Goal: Task Accomplishment & Management: Complete application form

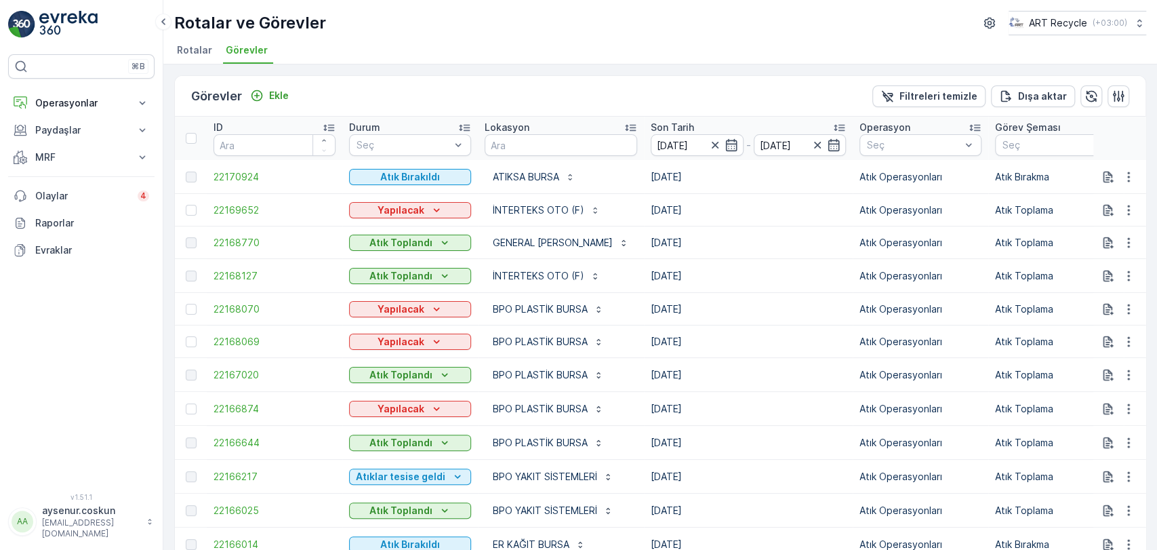
click at [27, 12] on img at bounding box center [21, 24] width 27 height 27
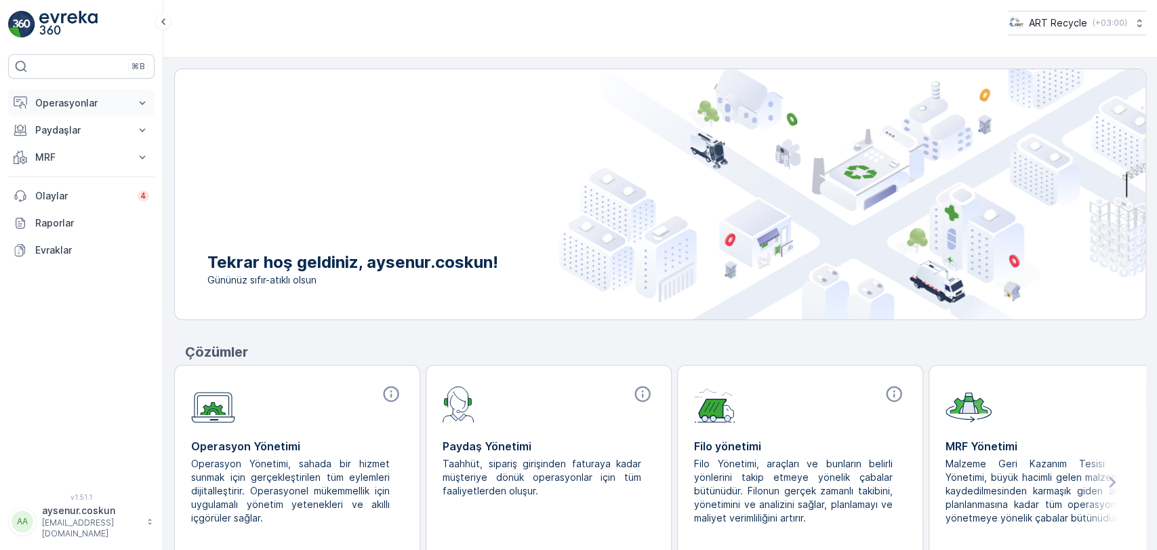
click at [83, 104] on p "Operasyonlar" at bounding box center [81, 103] width 92 height 14
click at [85, 150] on link "Planlama" at bounding box center [91, 145] width 125 height 19
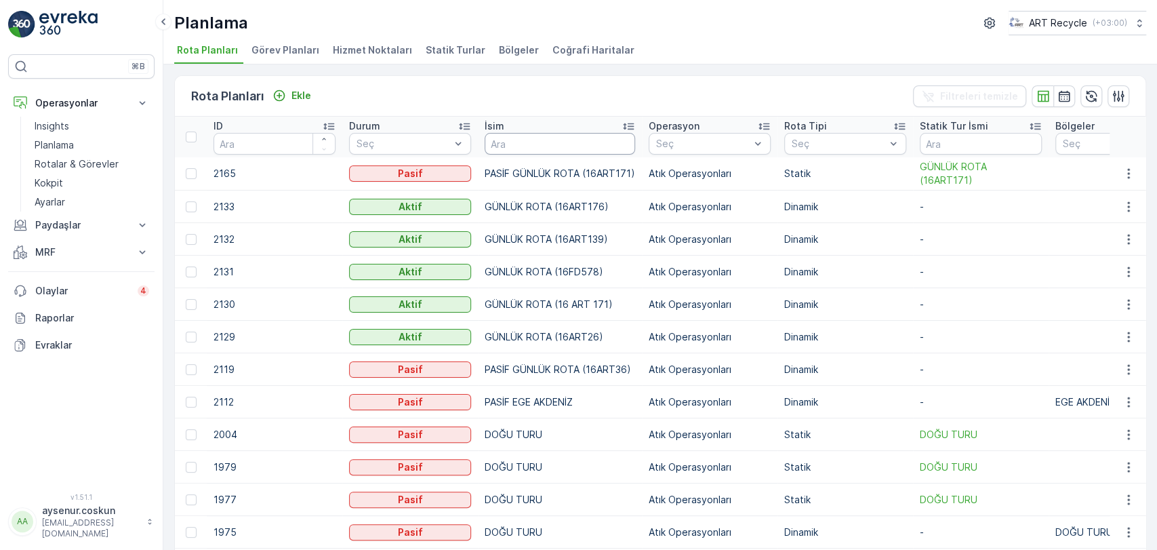
click at [504, 144] on input "text" at bounding box center [560, 144] width 150 height 22
click at [371, 39] on div "Planlama ART Recycle ( +03:00 ) Rota Planları Görev Planları Hizmet Noktaları S…" at bounding box center [660, 32] width 994 height 64
click at [341, 48] on span "Hizmet Noktaları" at bounding box center [372, 50] width 79 height 14
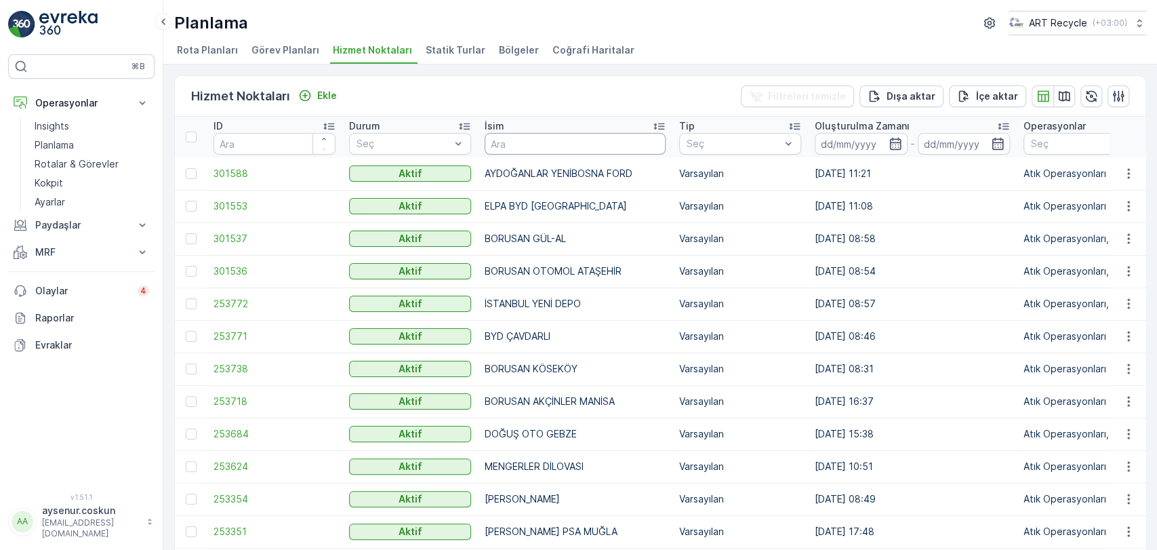
click at [500, 143] on input "text" at bounding box center [575, 144] width 181 height 22
type input "renault"
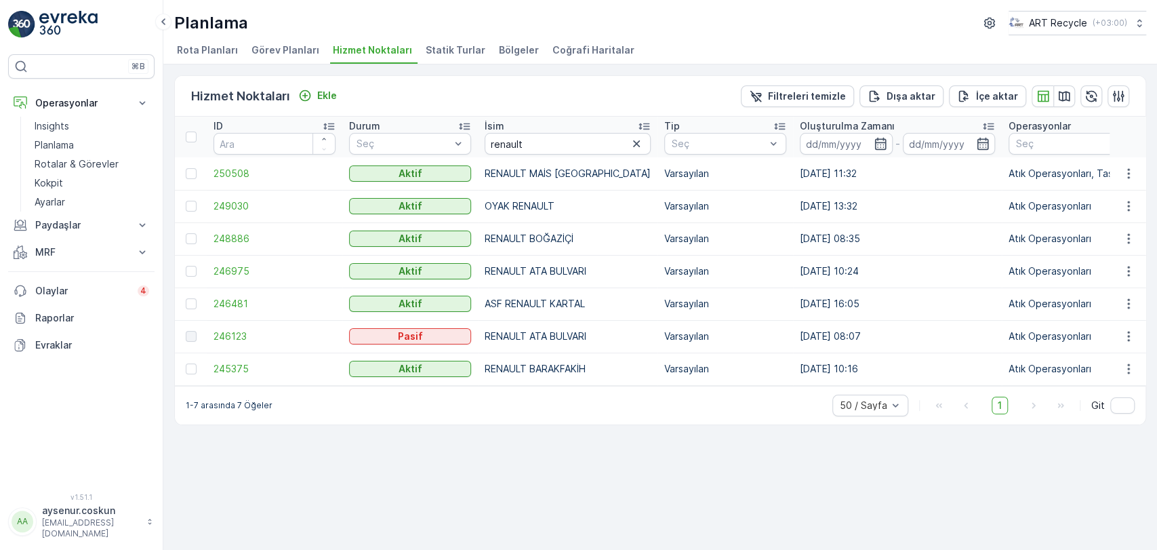
click at [456, 45] on span "Statik Turlar" at bounding box center [456, 50] width 60 height 14
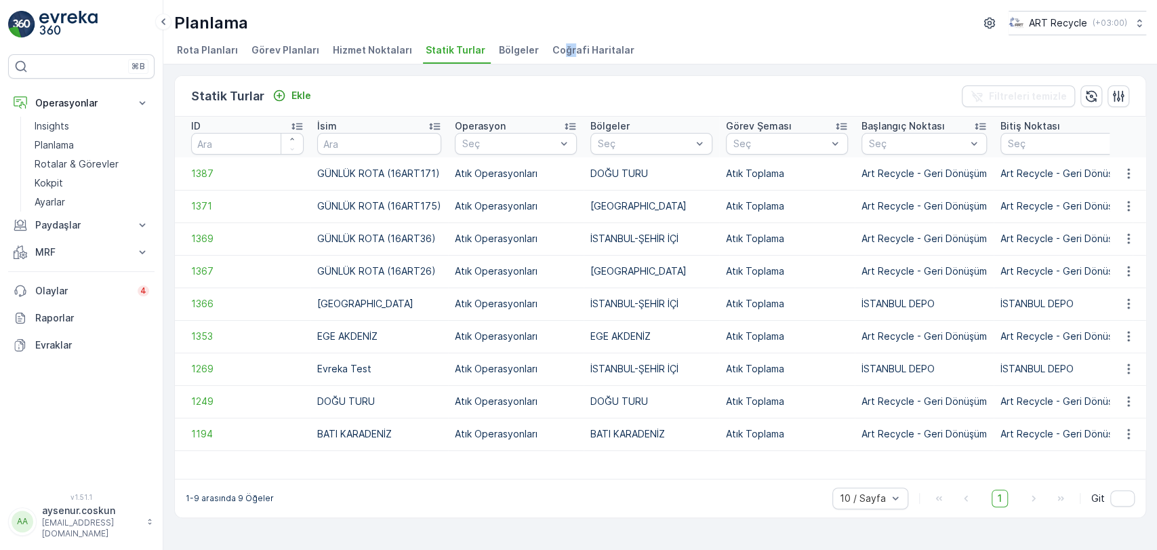
click at [557, 50] on span "Coğrafi Haritalar" at bounding box center [593, 50] width 82 height 14
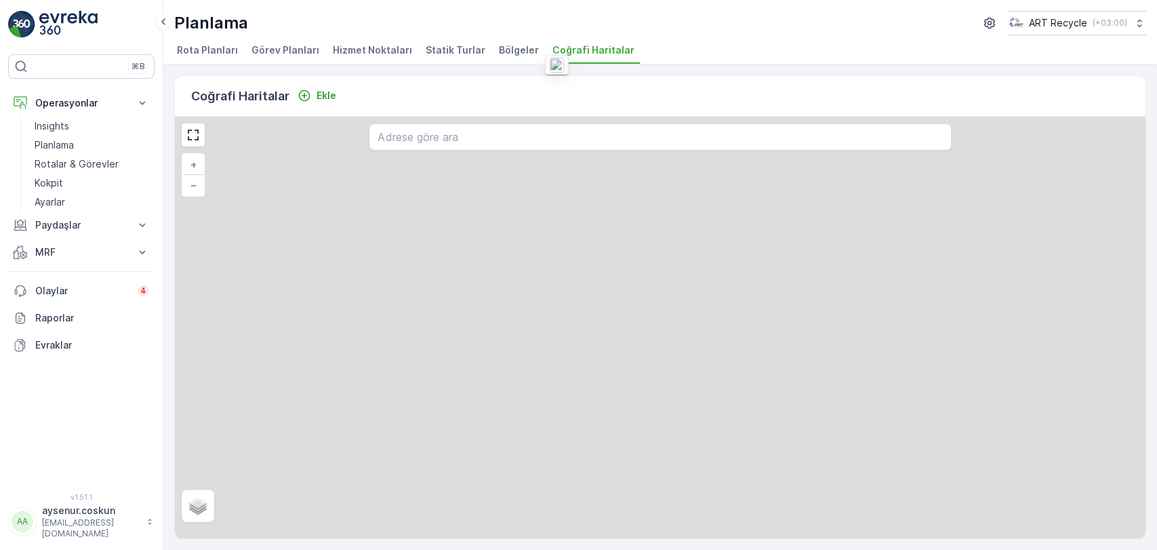
click at [510, 48] on span "Bölgeler" at bounding box center [519, 50] width 40 height 14
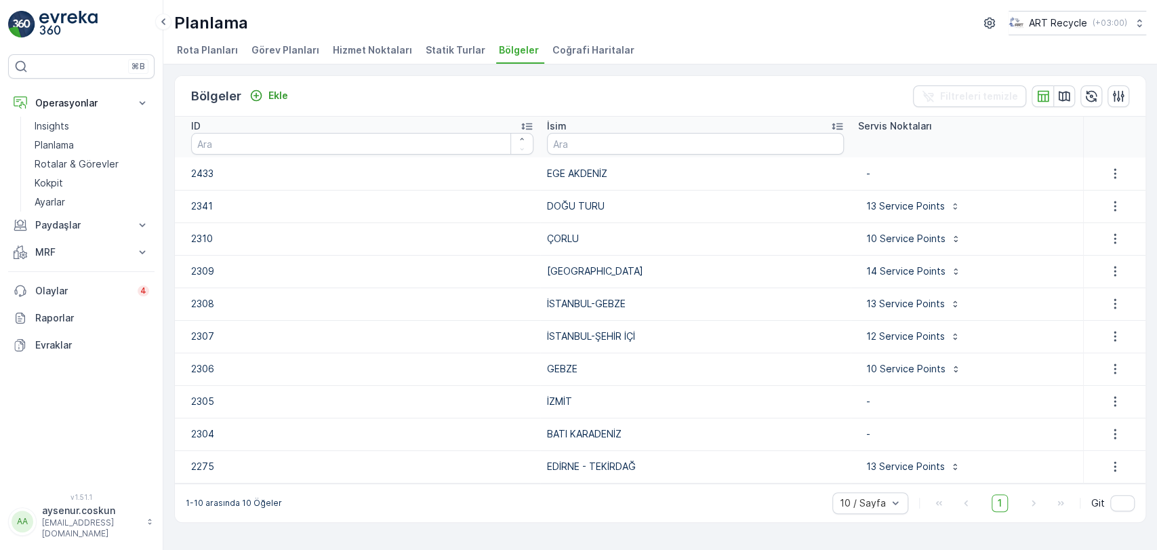
click at [454, 51] on span "Statik Turlar" at bounding box center [456, 50] width 60 height 14
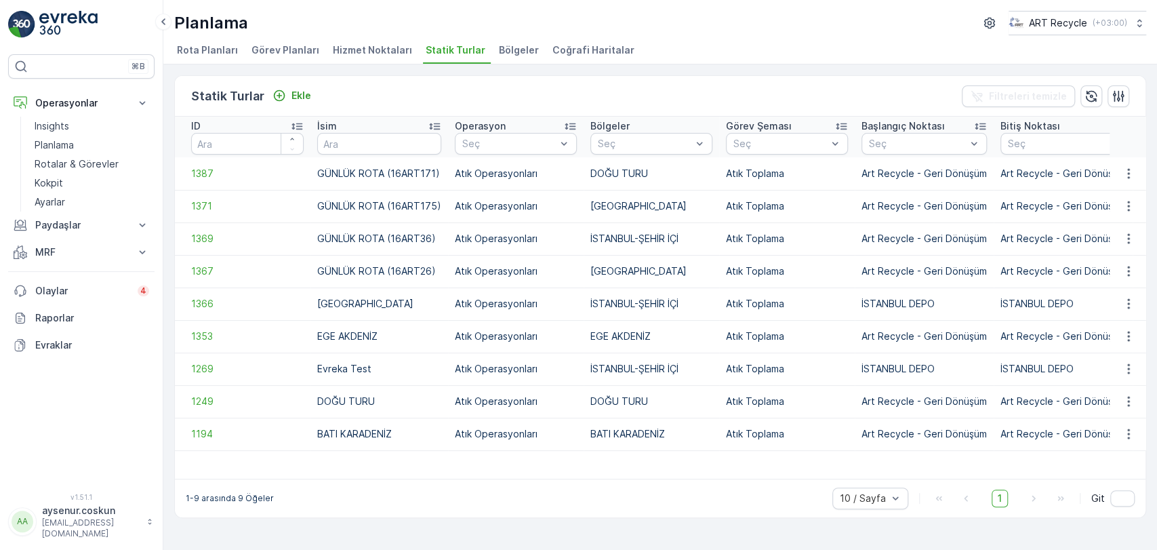
click at [338, 45] on span "Hizmet Noktaları" at bounding box center [372, 50] width 79 height 14
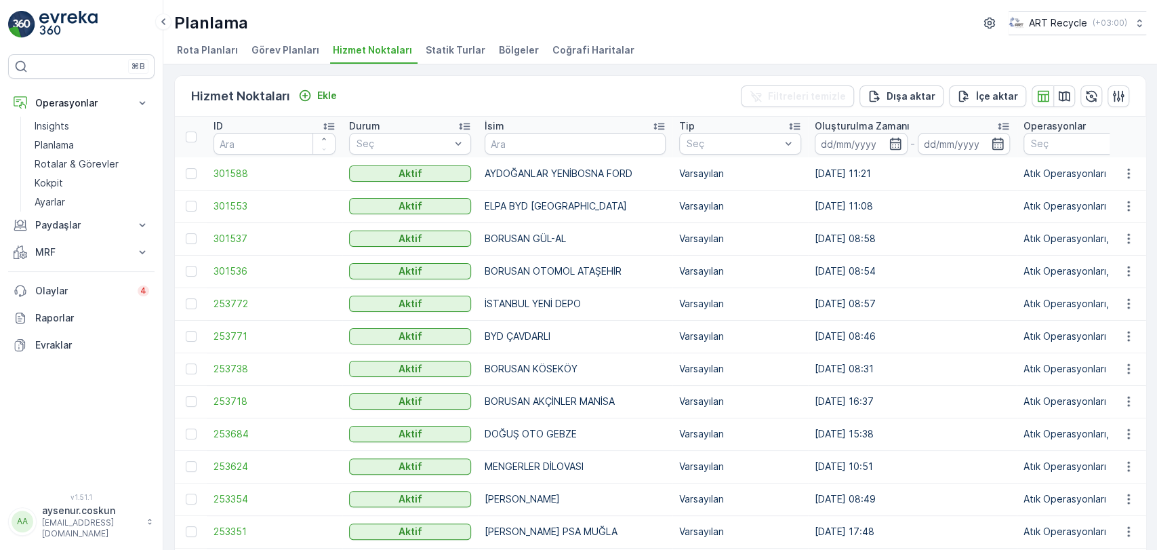
click at [313, 54] on li "Görev Planları" at bounding box center [287, 52] width 76 height 23
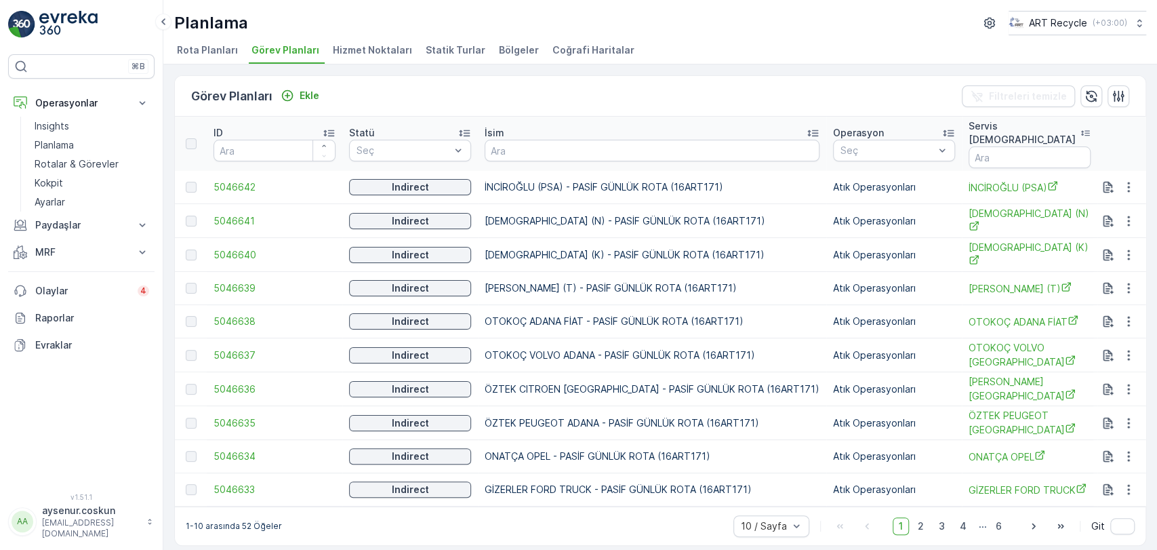
click at [210, 45] on span "Rota Planları" at bounding box center [207, 50] width 61 height 14
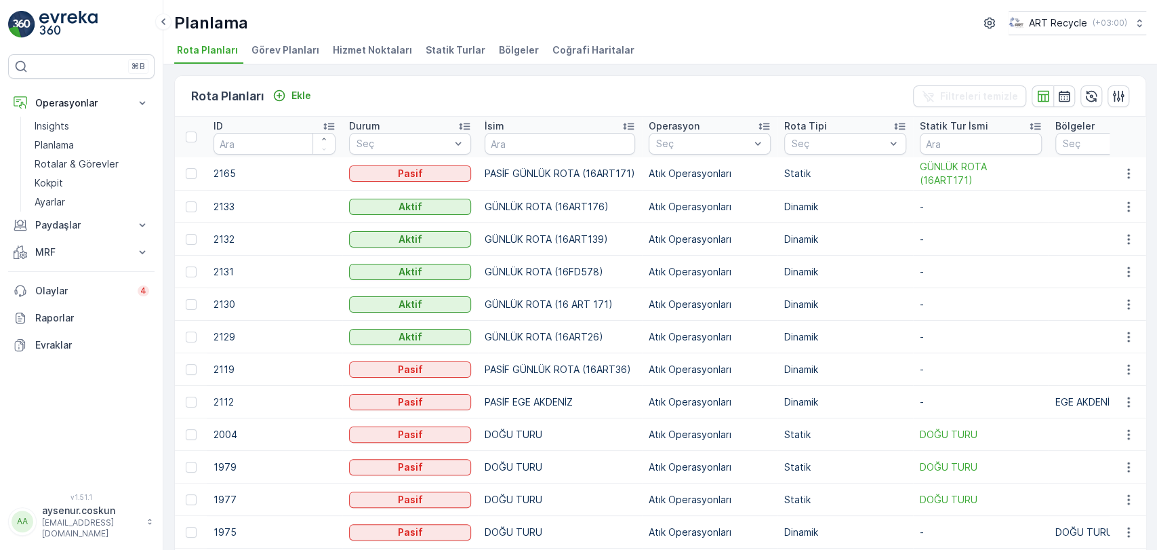
click at [558, 266] on p "GÜNLÜK ROTA (16FD578)" at bounding box center [560, 272] width 150 height 14
click at [87, 159] on p "Rotalar & Görevler" at bounding box center [77, 164] width 84 height 14
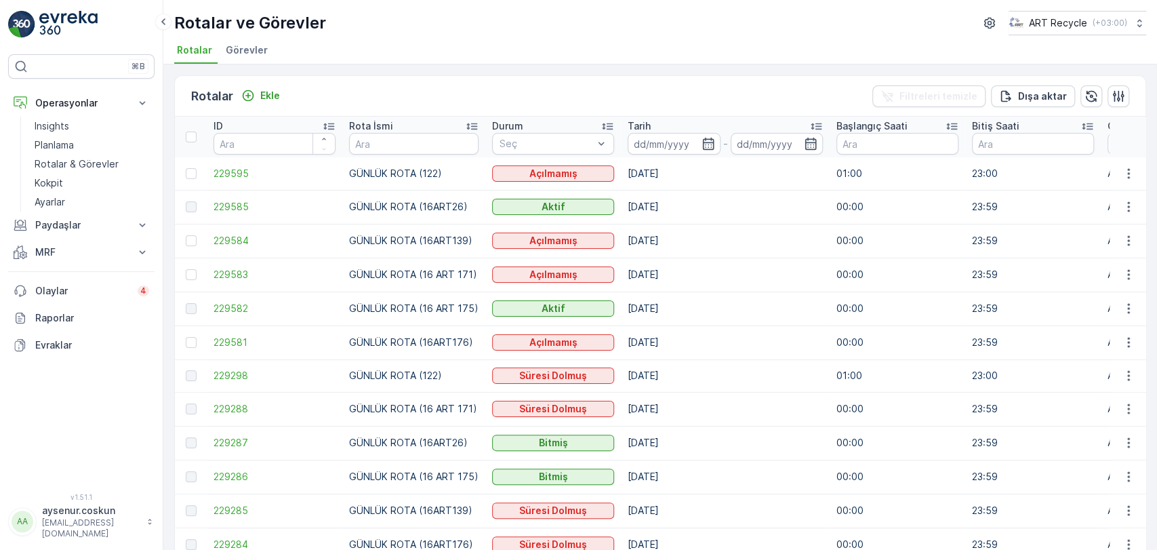
click at [254, 84] on div "Rotalar Ekle Filtreleri temizle Dışa aktar" at bounding box center [660, 96] width 971 height 41
click at [258, 88] on button "Ekle" at bounding box center [260, 95] width 49 height 16
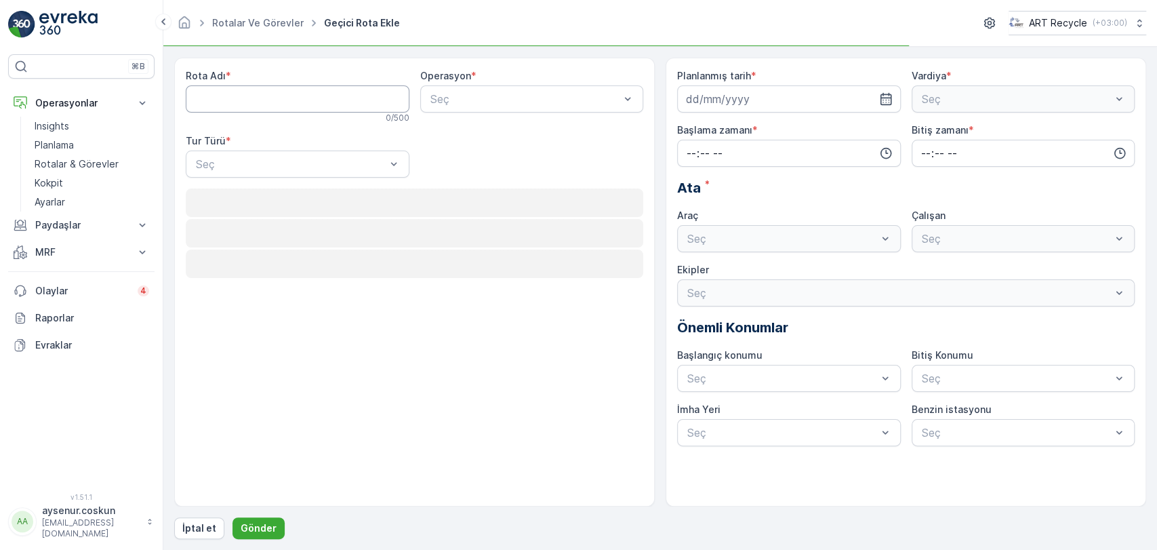
click at [262, 101] on Adı "Rota Adı" at bounding box center [298, 98] width 224 height 27
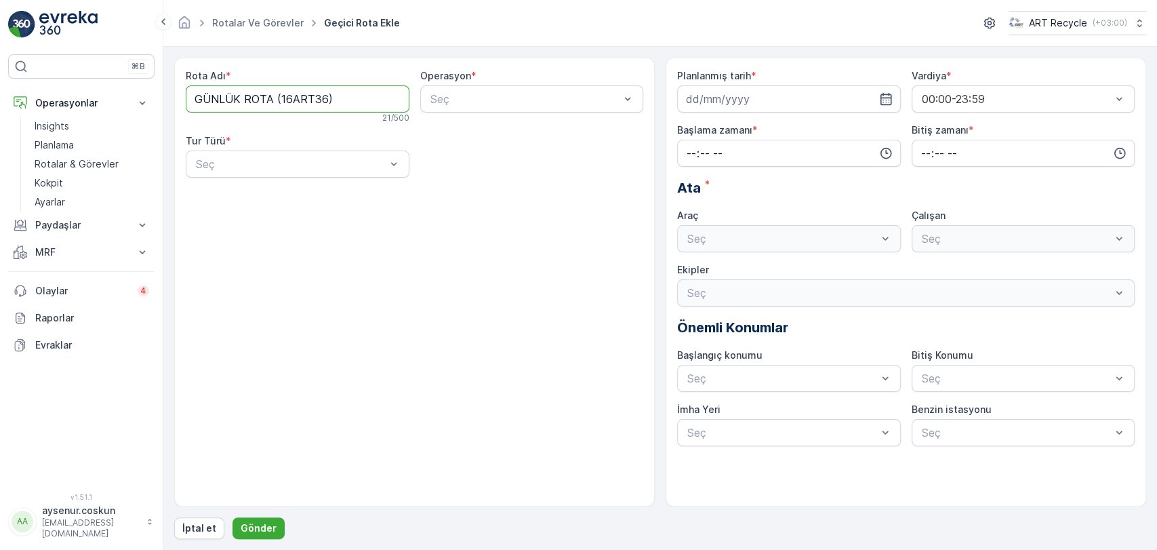
drag, startPoint x: 323, startPoint y: 99, endPoint x: 291, endPoint y: 90, distance: 33.1
click at [291, 90] on Adı "GÜNLÜK ROTA (16ART36)" at bounding box center [298, 98] width 224 height 27
type Adı "GÜNLÜK ROTA (16FD578)"
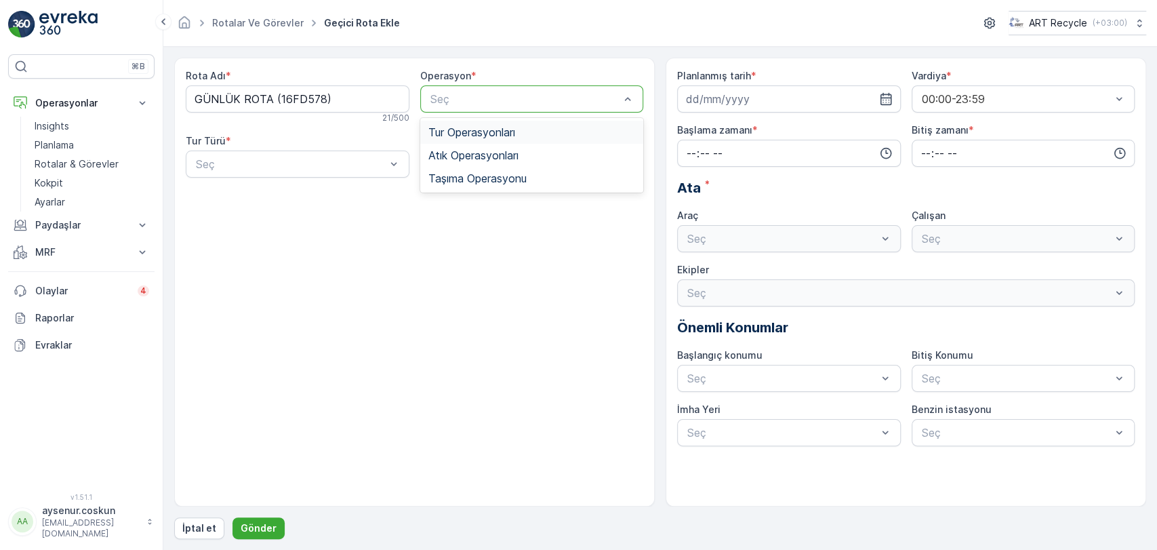
click at [525, 135] on div "Tur Operasyonları" at bounding box center [531, 132] width 207 height 12
click at [525, 88] on div "Tur Operasyonları" at bounding box center [532, 98] width 224 height 27
click at [508, 157] on span "Atık Operasyonları" at bounding box center [473, 155] width 90 height 12
click at [515, 110] on div "Atık Operasyonları" at bounding box center [532, 98] width 224 height 27
click at [354, 181] on div "Rota Adı * GÜNLÜK ROTA (16FD578) 21 / 500 Operasyon * option Atık Operasyonları…" at bounding box center [415, 128] width 458 height 119
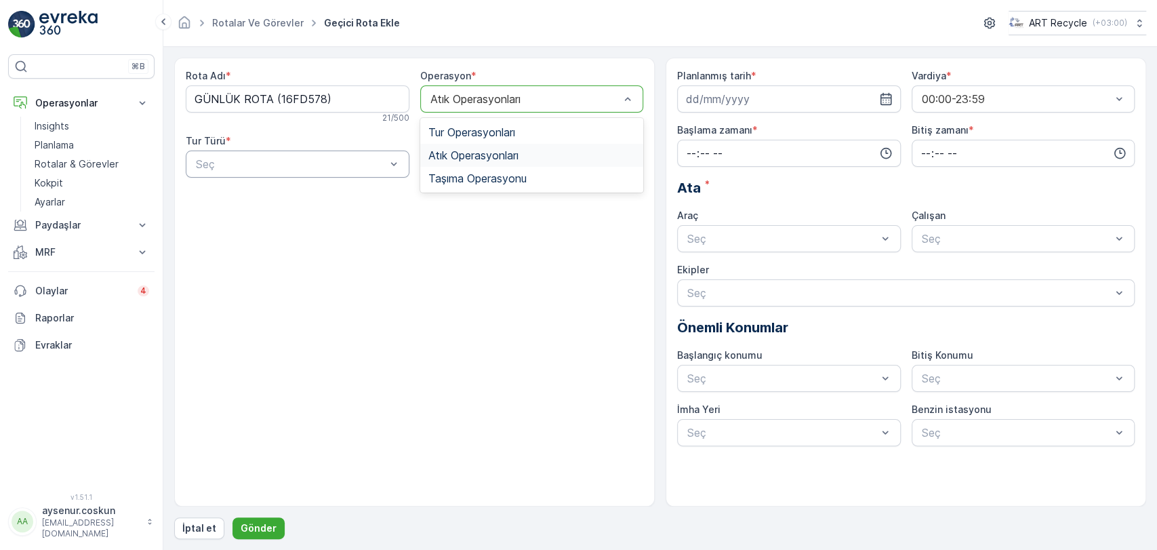
click at [354, 174] on div "Seç" at bounding box center [298, 163] width 224 height 27
click at [279, 214] on div "Dinamik" at bounding box center [297, 220] width 207 height 12
click at [494, 244] on div "Rota Adı * GÜNLÜK ROTA (16FD578) 21 / 500 Operasyon * option Atık Operasyonları…" at bounding box center [414, 282] width 481 height 449
click at [519, 110] on div "Atık Operasyonları" at bounding box center [532, 98] width 224 height 27
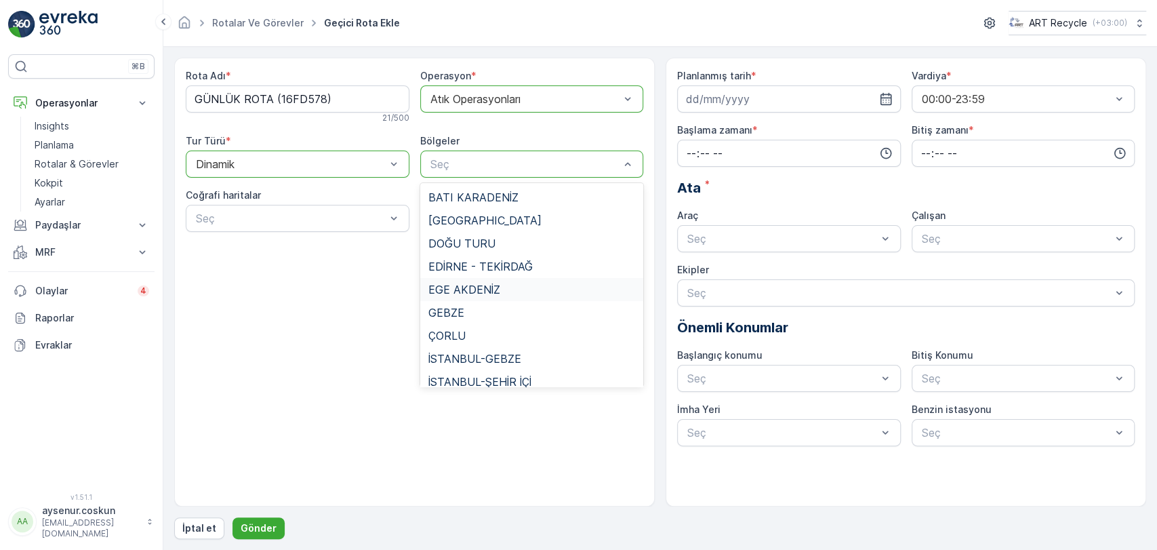
scroll to position [33, 0]
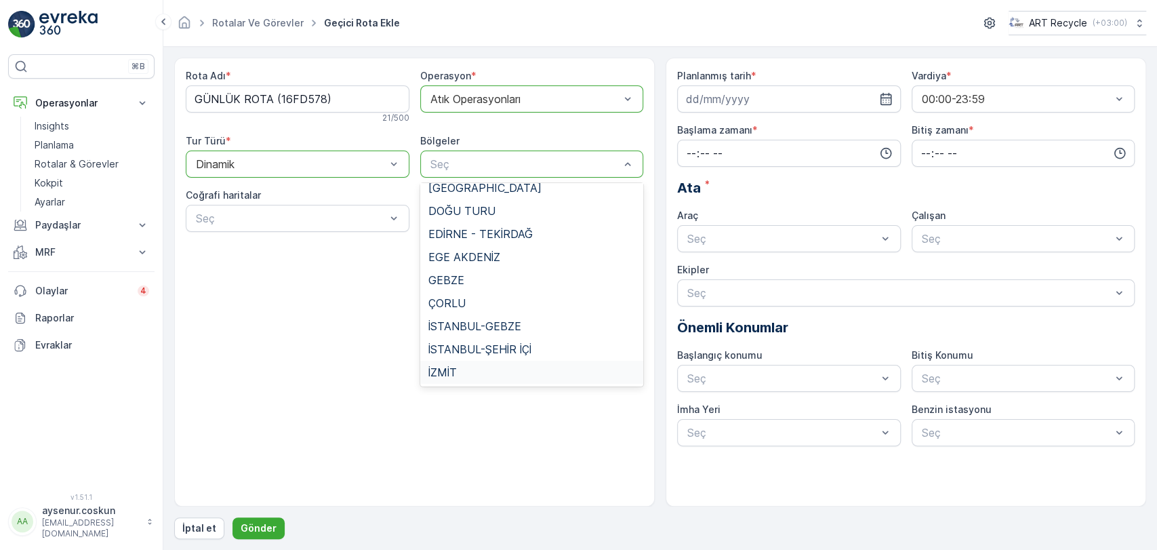
click at [315, 411] on div "Rota Adı * GÜNLÜK ROTA (16FD578) 21 / 500 Operasyon * option Atık Operasyonları…" at bounding box center [414, 282] width 481 height 449
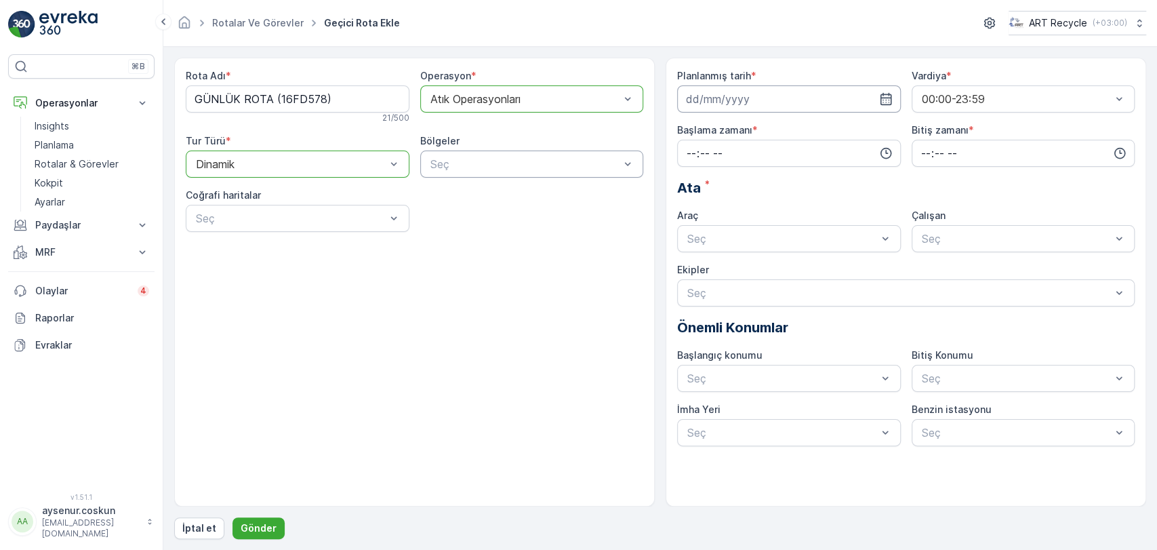
click at [730, 96] on input at bounding box center [789, 98] width 224 height 27
click at [826, 180] on div "4" at bounding box center [822, 185] width 22 height 22
type input "[DATE]"
click at [743, 157] on input "time" at bounding box center [789, 153] width 224 height 27
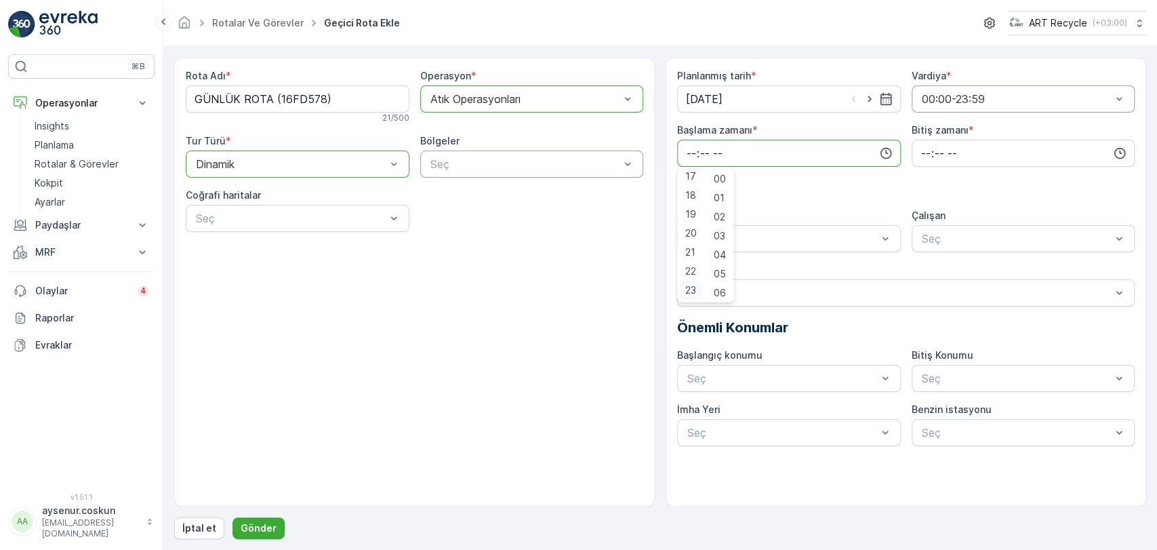
click at [694, 288] on span "23" at bounding box center [690, 290] width 11 height 14
click at [724, 295] on span "59" at bounding box center [720, 290] width 12 height 14
type input "23:59"
click at [920, 148] on input "time" at bounding box center [1024, 153] width 224 height 27
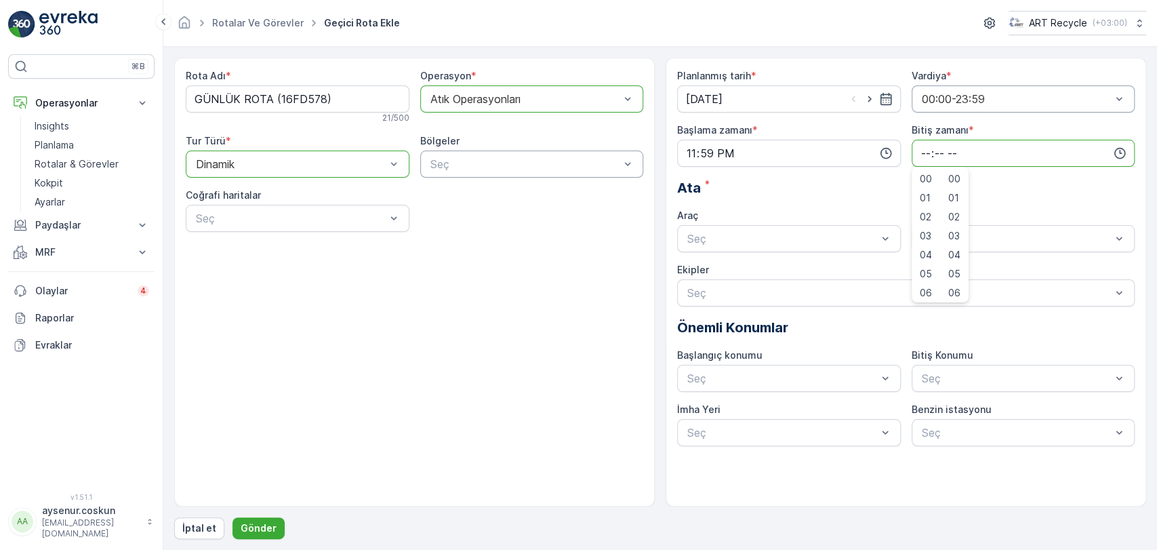
scroll to position [325, 0]
click at [924, 291] on span "23" at bounding box center [925, 290] width 11 height 14
click at [957, 289] on span "59" at bounding box center [954, 290] width 12 height 14
type input "23:59"
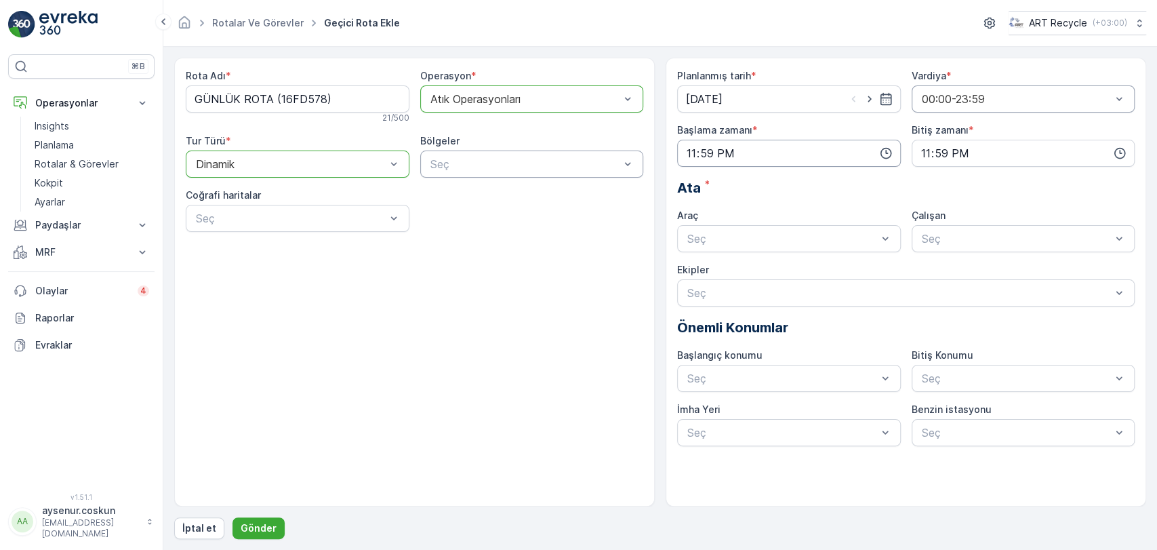
click at [700, 150] on input "23:59" at bounding box center [789, 153] width 224 height 27
click at [695, 175] on span "00" at bounding box center [691, 179] width 12 height 14
click at [724, 176] on span "00" at bounding box center [720, 179] width 12 height 14
type input "00:00"
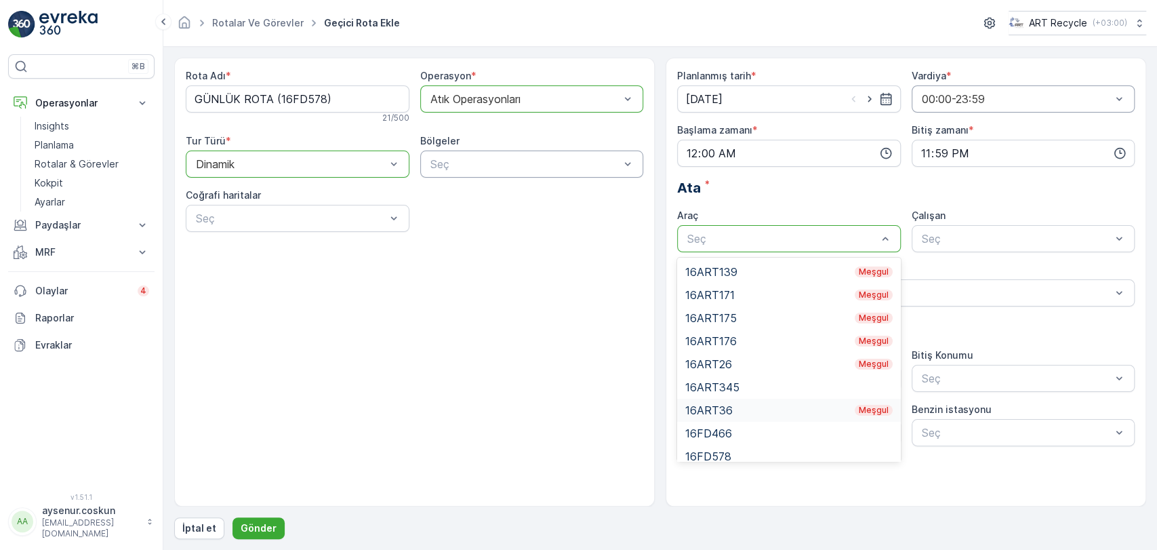
scroll to position [9, 0]
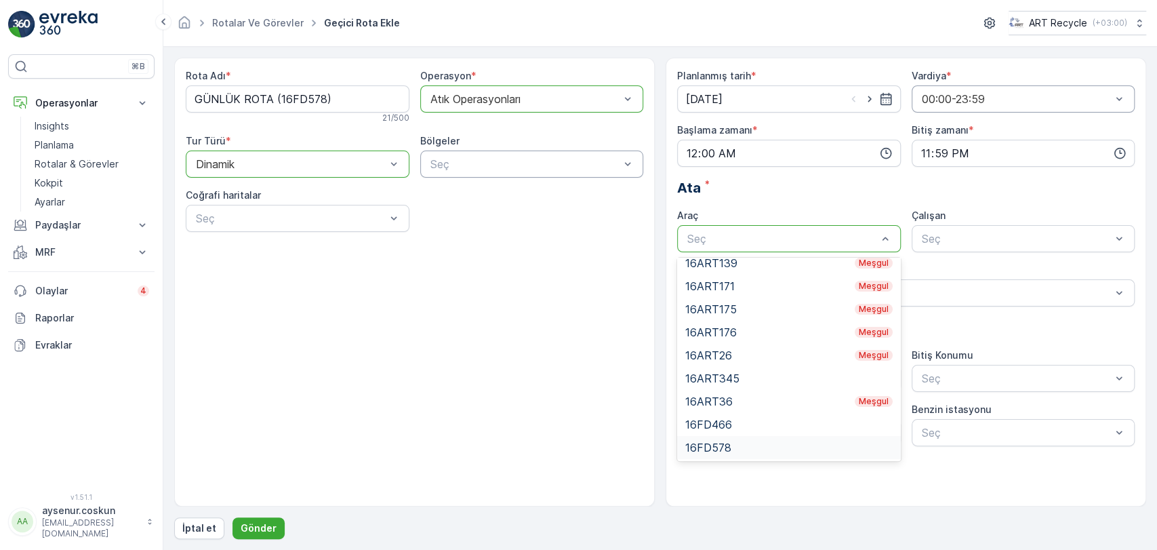
click at [801, 439] on div "16FD578" at bounding box center [789, 447] width 224 height 23
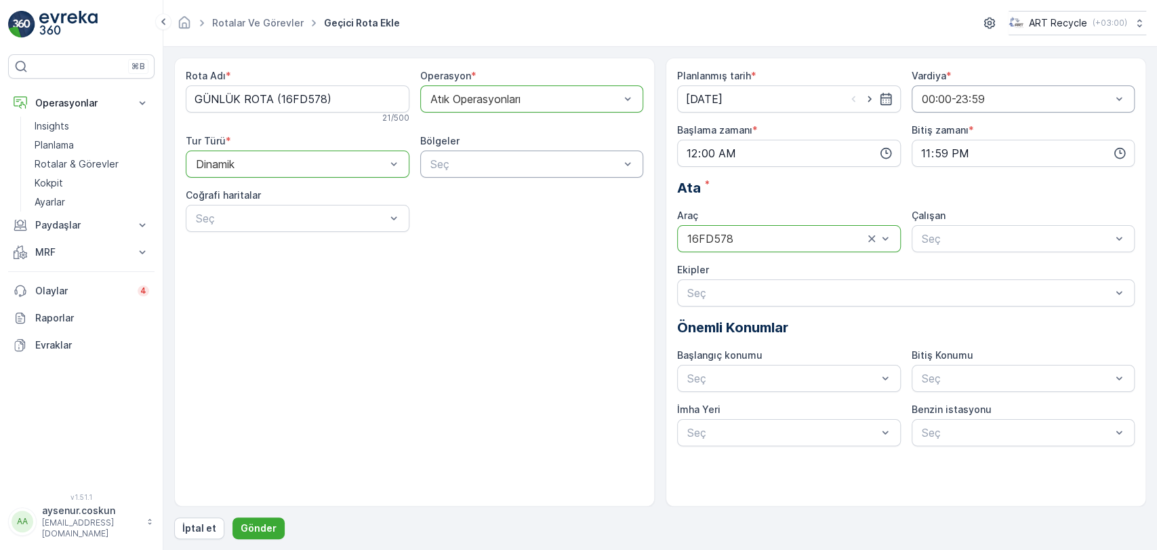
click at [984, 224] on div "Çalışan Seç" at bounding box center [1024, 230] width 224 height 43
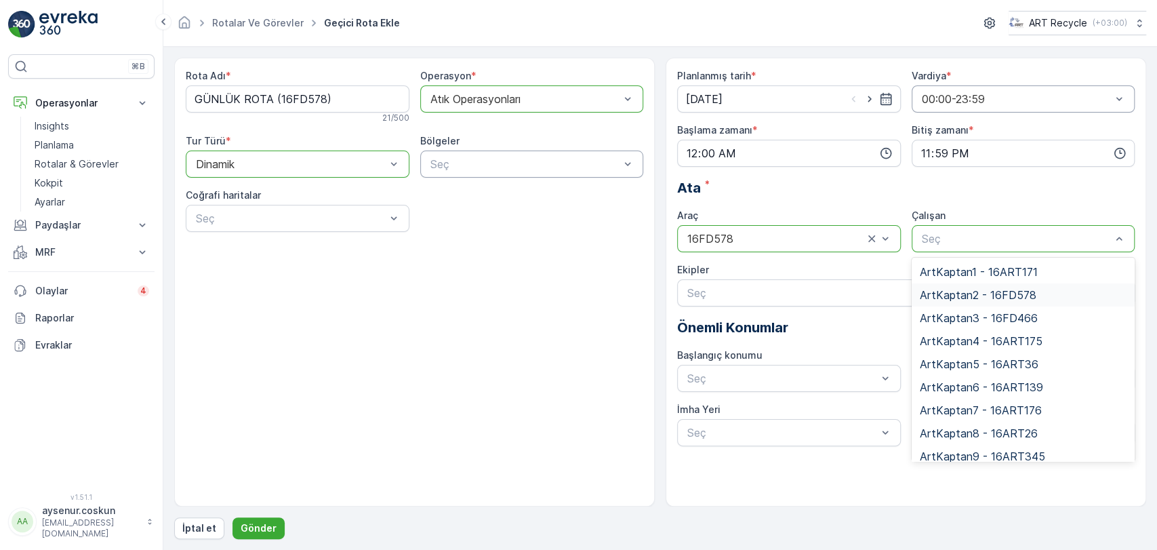
click at [987, 298] on span "ArtKaptan2 - 16FD578" at bounding box center [978, 295] width 117 height 12
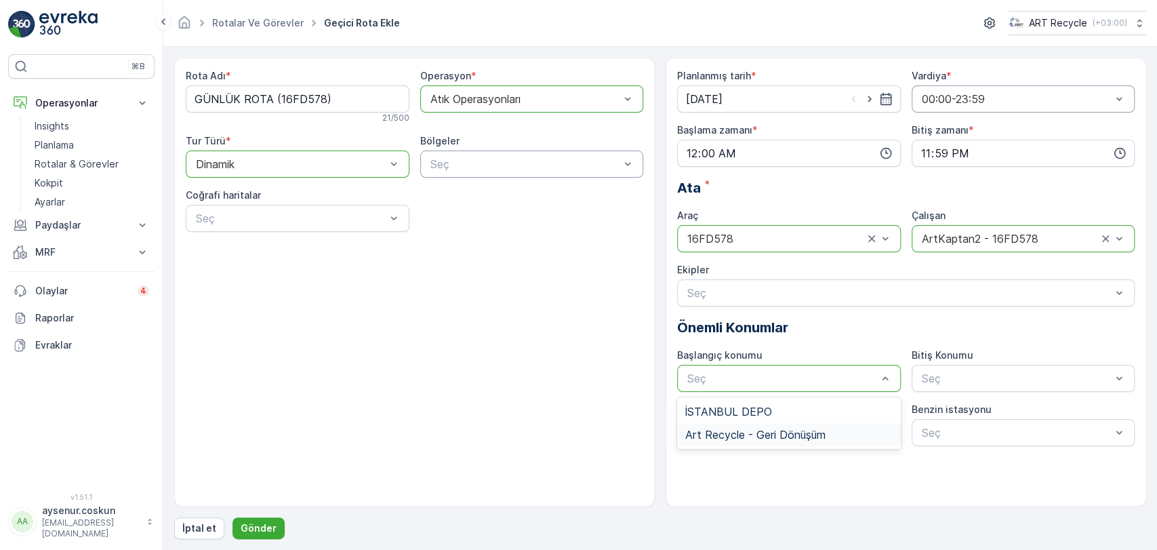
click at [805, 432] on span "Art Recycle - Geri Dönüşüm" at bounding box center [755, 434] width 140 height 12
click at [954, 363] on div "Bitiş Konumu Seç" at bounding box center [1024, 369] width 224 height 43
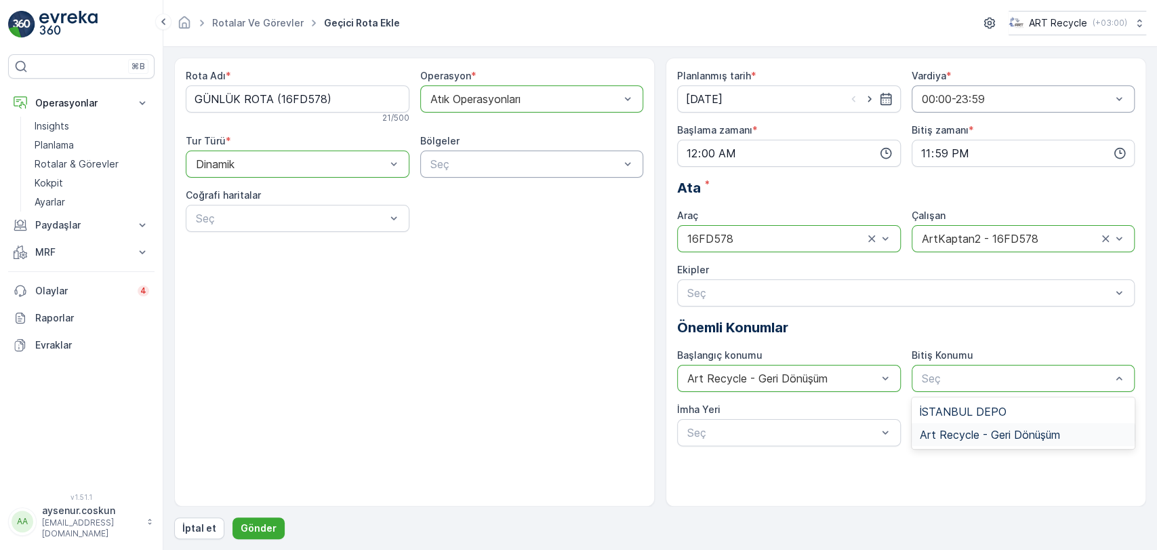
click at [953, 441] on div "Art Recycle - Geri Dönüşüm" at bounding box center [1024, 434] width 224 height 23
click at [268, 527] on p "Gönder" at bounding box center [259, 528] width 36 height 14
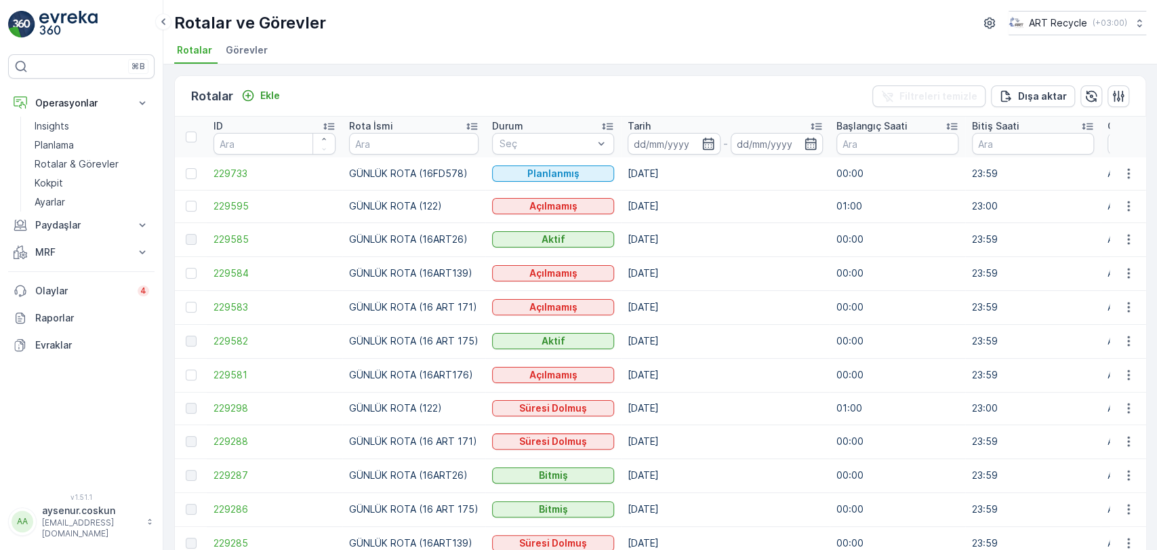
click at [265, 59] on li "Görevler" at bounding box center [248, 52] width 50 height 23
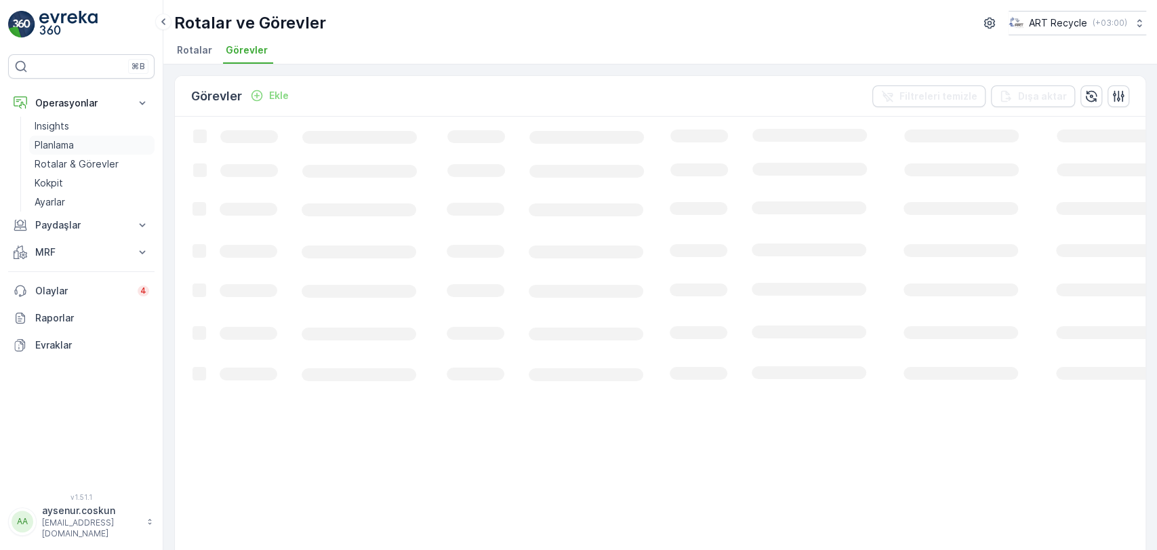
click at [82, 148] on link "Planlama" at bounding box center [91, 145] width 125 height 19
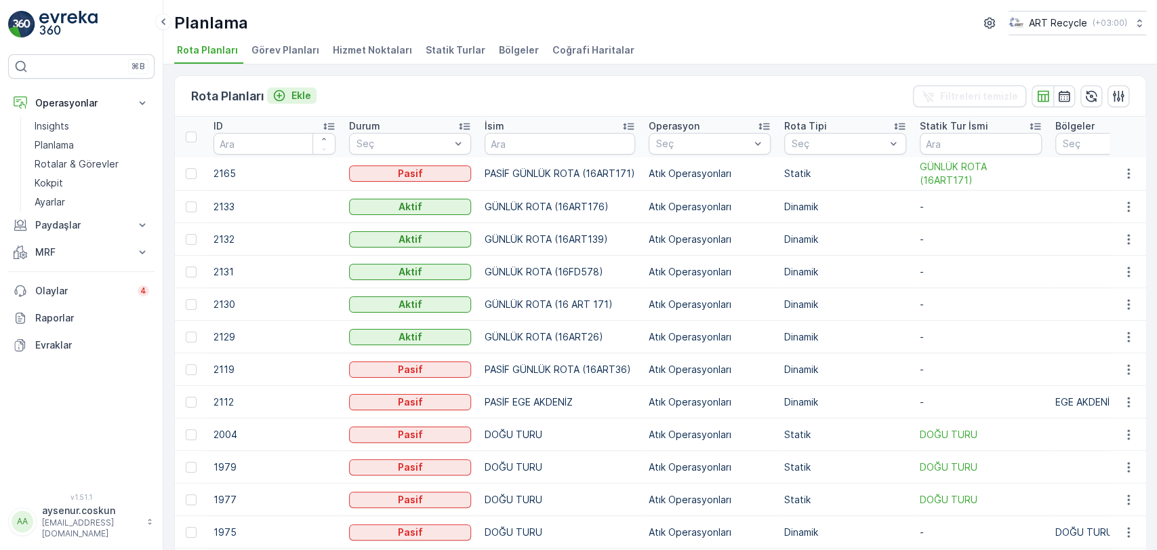
click at [300, 100] on p "Ekle" at bounding box center [301, 96] width 20 height 14
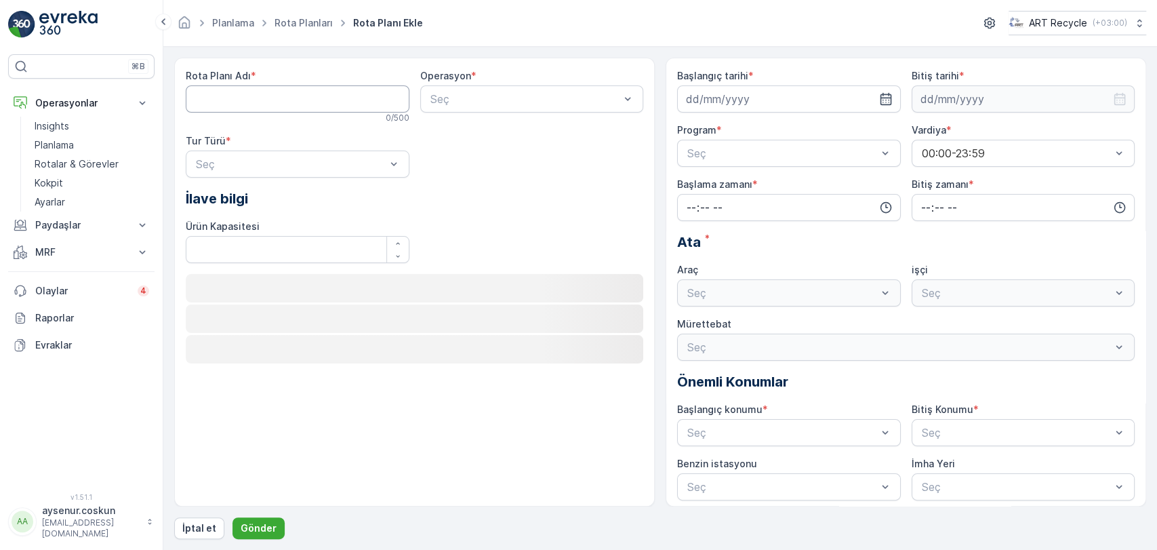
click at [300, 100] on Adı "Rota Planı Adı" at bounding box center [298, 98] width 224 height 27
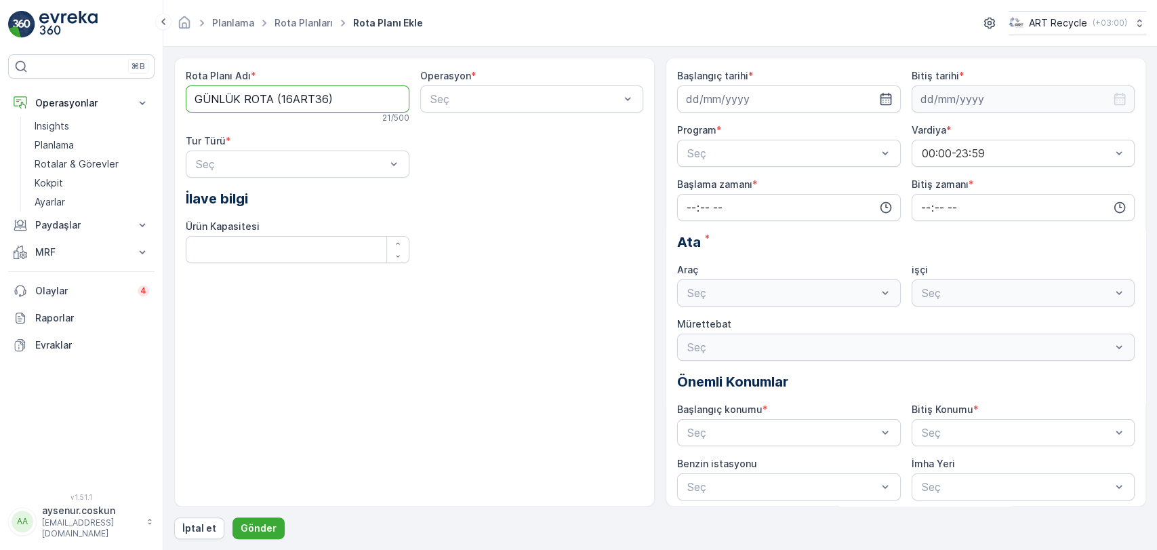
drag, startPoint x: 323, startPoint y: 100, endPoint x: 298, endPoint y: 95, distance: 25.7
click at [298, 95] on Adı "GÜNLÜK ROTA (16ART36)" at bounding box center [298, 98] width 224 height 27
type Adı "GÜNLÜK ROTA (16FD578)"
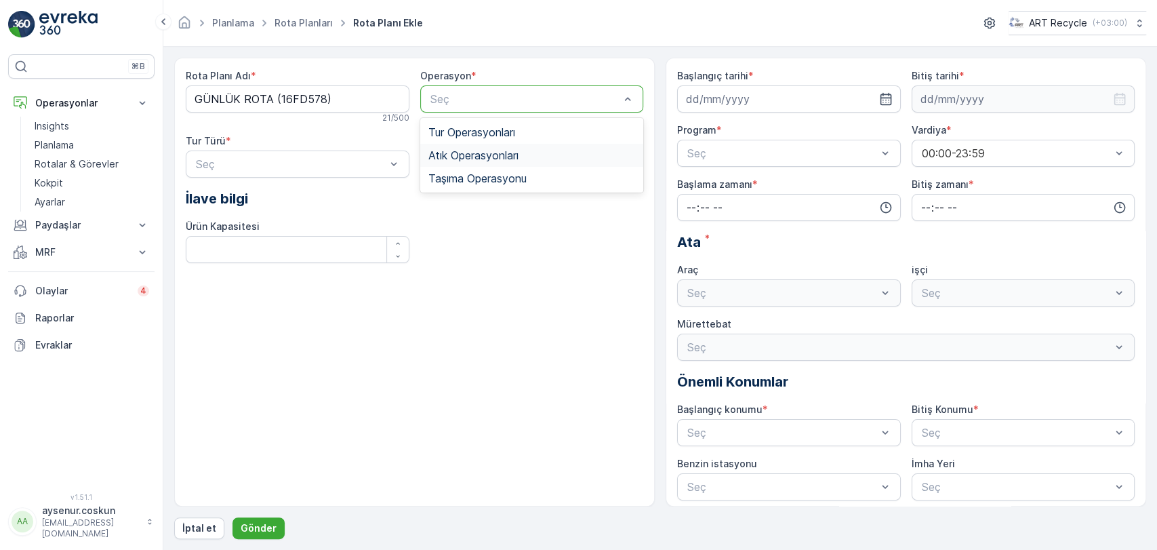
click at [495, 161] on div "Atık Operasyonları" at bounding box center [532, 155] width 224 height 23
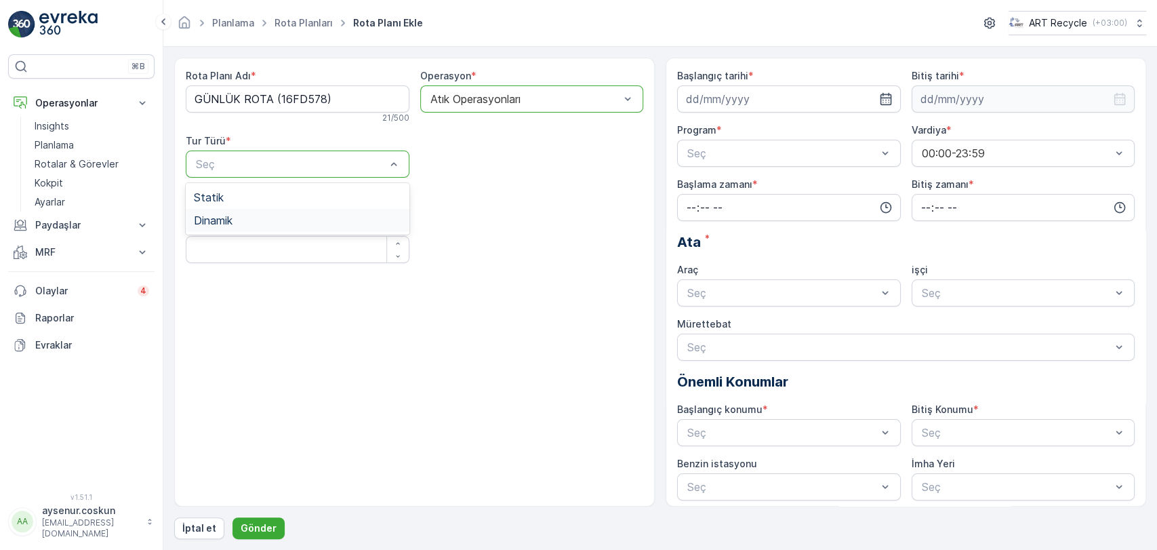
click at [289, 220] on div "Dinamik" at bounding box center [297, 220] width 207 height 12
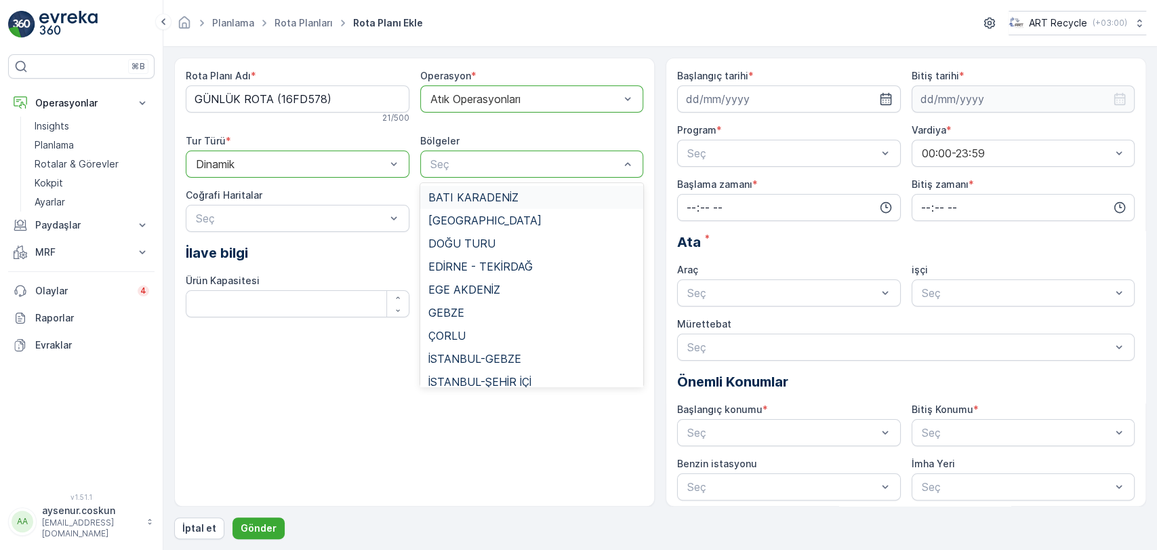
click at [515, 165] on div at bounding box center [525, 164] width 193 height 12
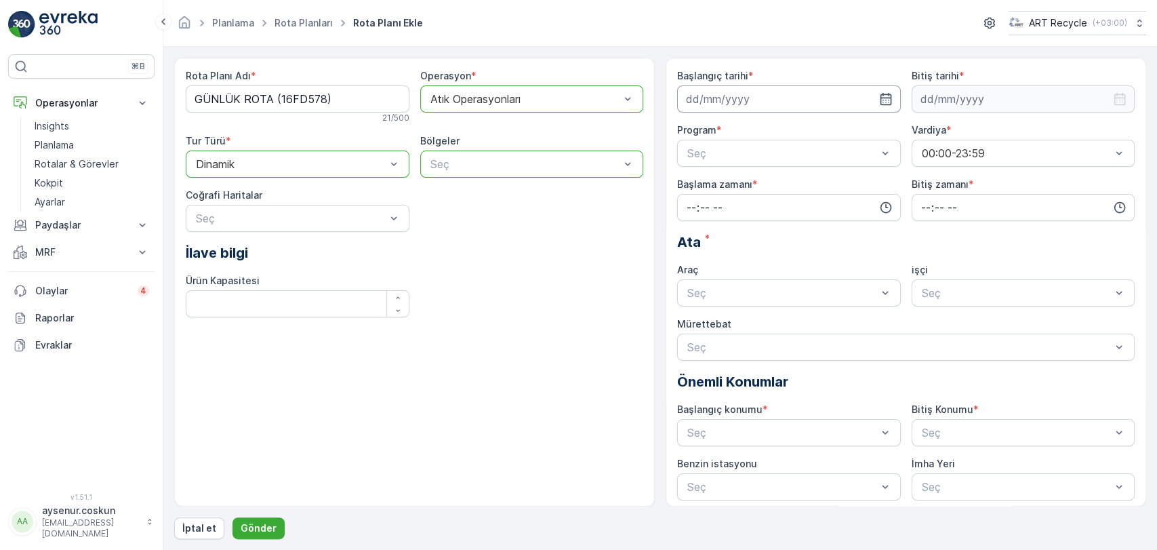
click at [748, 104] on input at bounding box center [789, 98] width 224 height 27
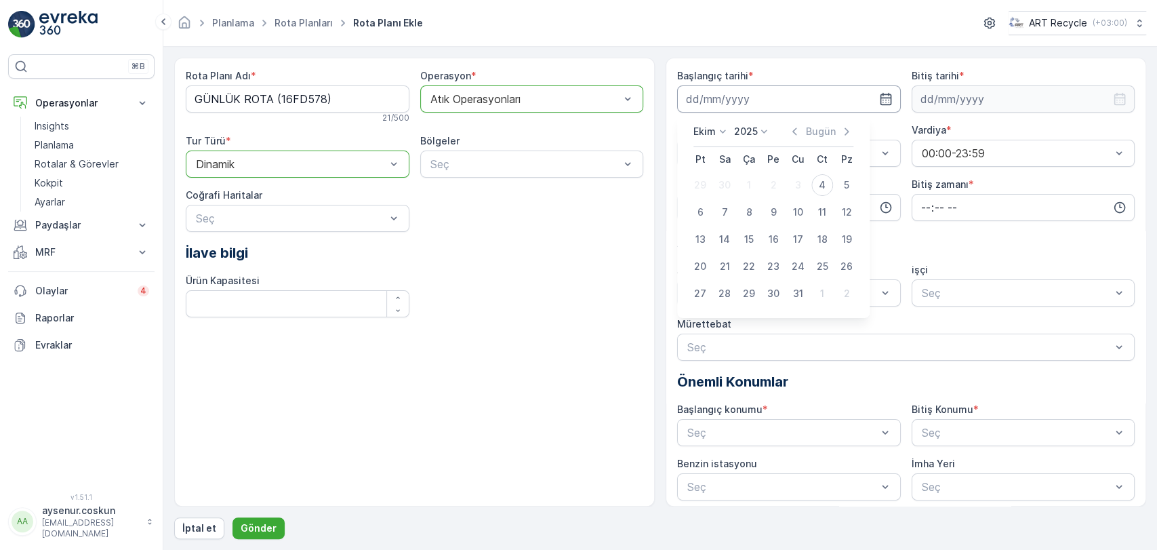
click at [748, 104] on input at bounding box center [789, 98] width 224 height 27
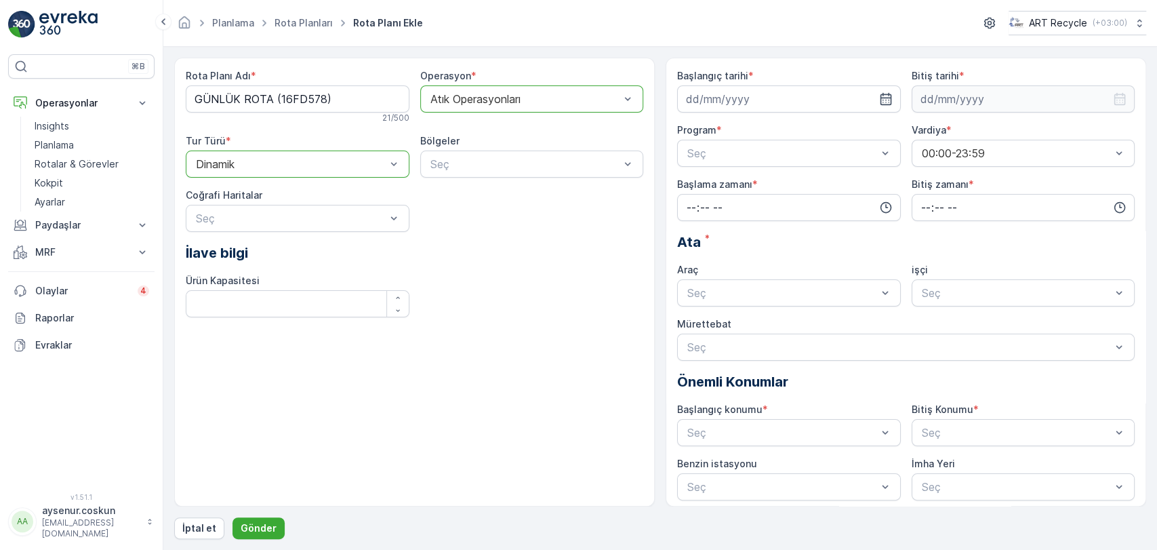
click at [285, 160] on div at bounding box center [291, 164] width 193 height 12
click at [235, 194] on div "Statik" at bounding box center [297, 197] width 207 height 12
click at [617, 241] on div "Rota Planı Adı * GÜNLÜK ROTA (16FD578) 21 / 500 Operasyon * option Atık Operasy…" at bounding box center [415, 171] width 458 height 205
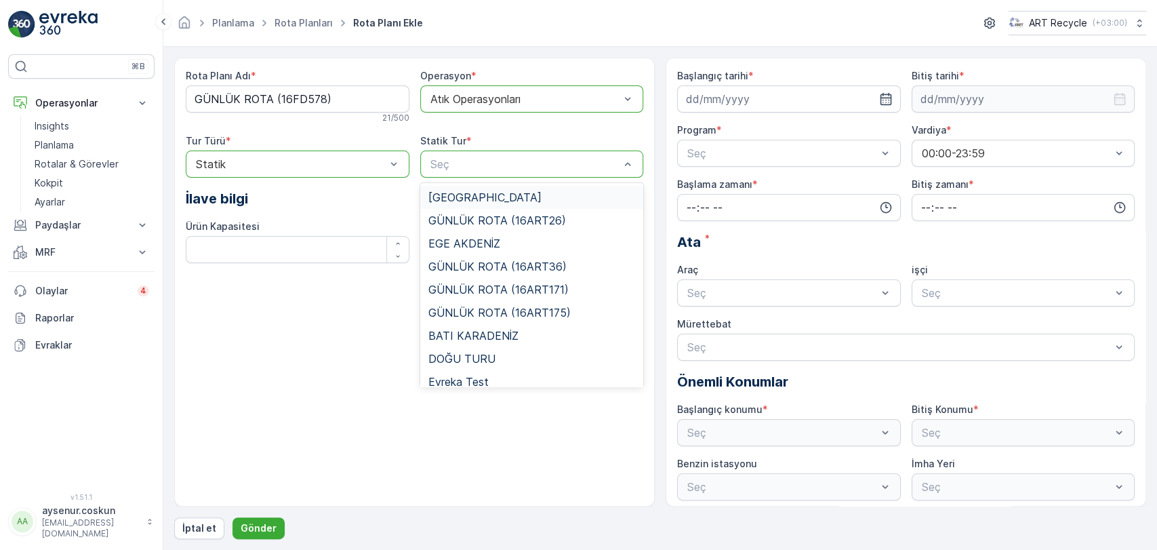
click at [565, 175] on div "Seç" at bounding box center [532, 163] width 224 height 27
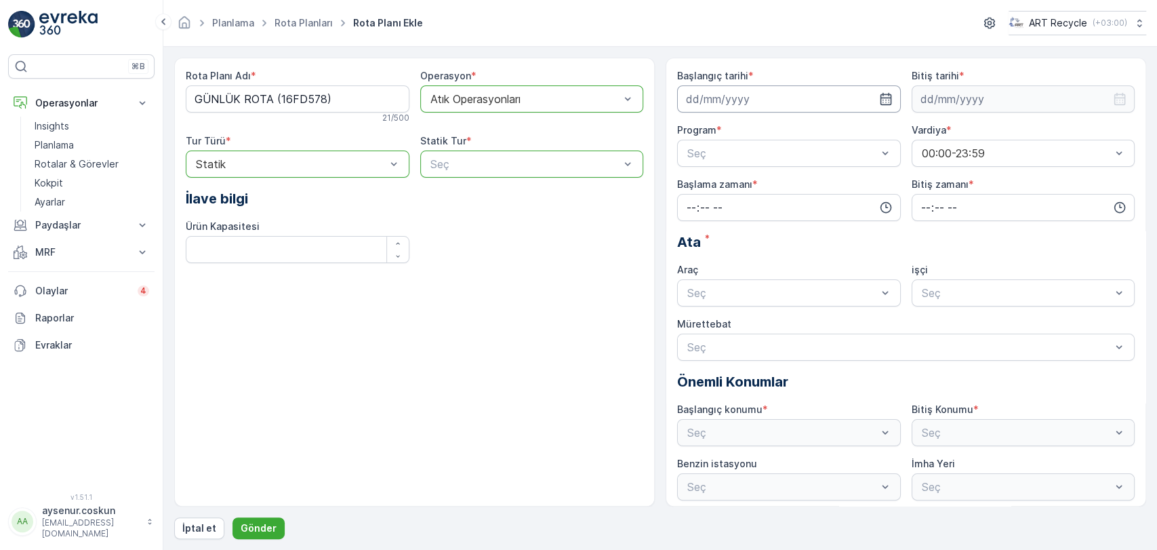
click at [700, 94] on input at bounding box center [789, 98] width 224 height 27
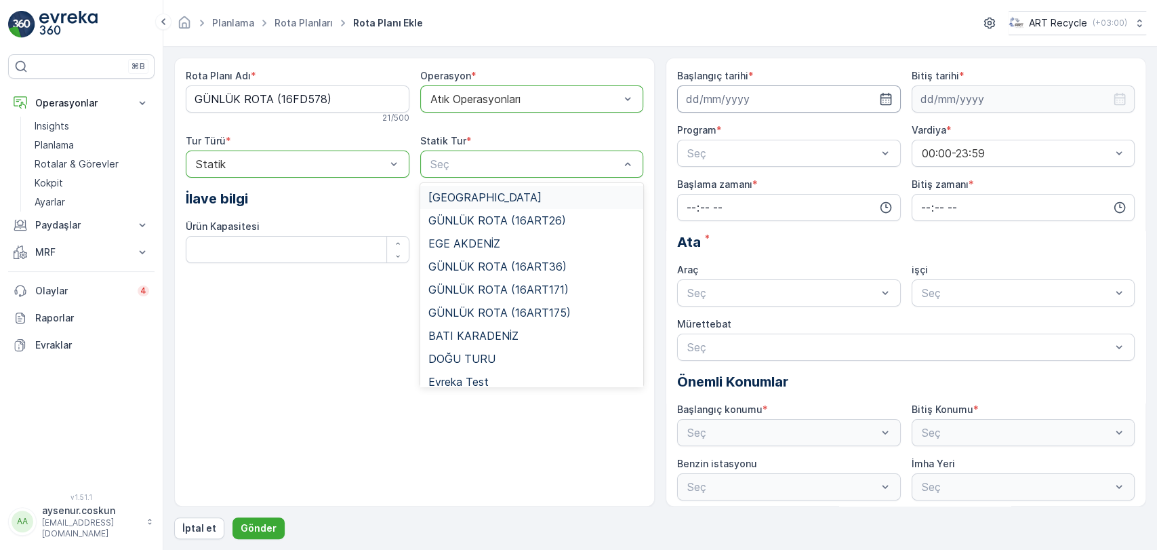
click at [711, 103] on input at bounding box center [789, 98] width 224 height 27
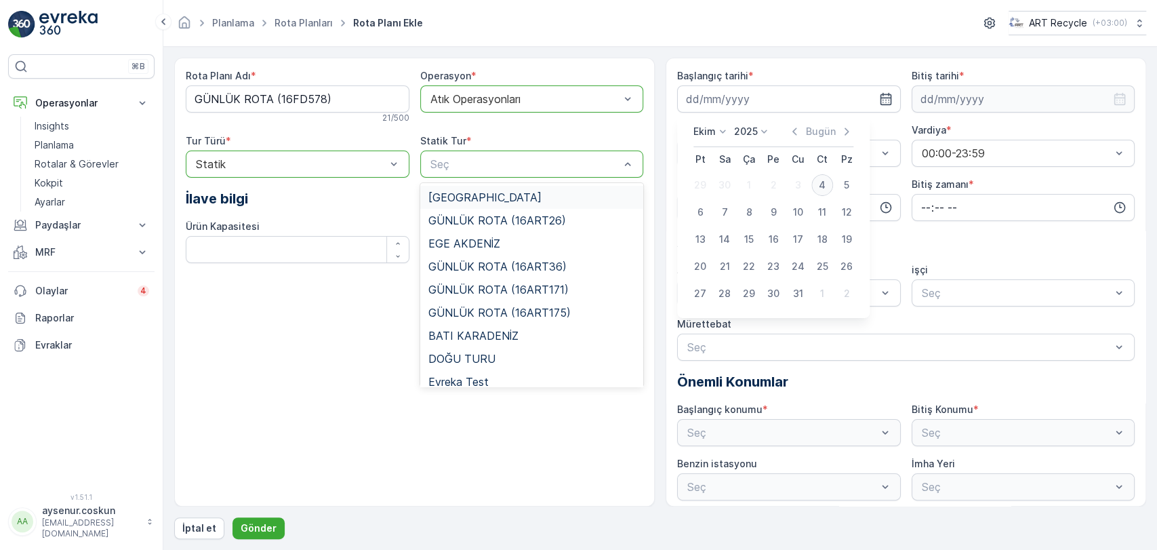
click at [824, 185] on div "4" at bounding box center [822, 185] width 22 height 22
type input "[DATE]"
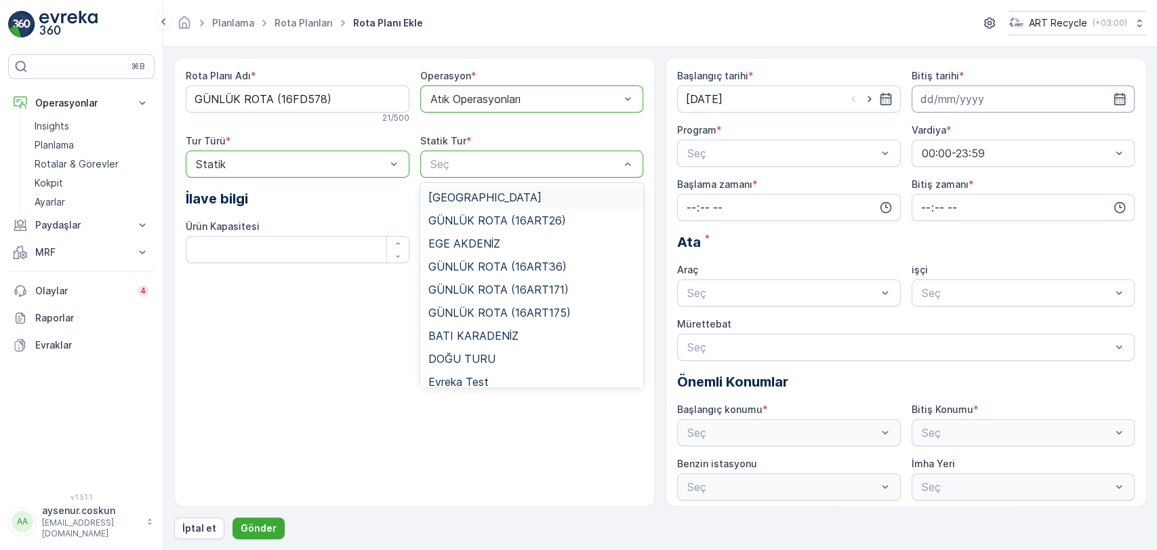
click at [936, 107] on input at bounding box center [1024, 98] width 224 height 27
click at [1034, 300] on div "31" at bounding box center [1031, 294] width 22 height 22
type input "[DATE]"
click at [717, 140] on div "Seç" at bounding box center [789, 153] width 224 height 27
click at [729, 182] on div "Günlük" at bounding box center [788, 186] width 207 height 12
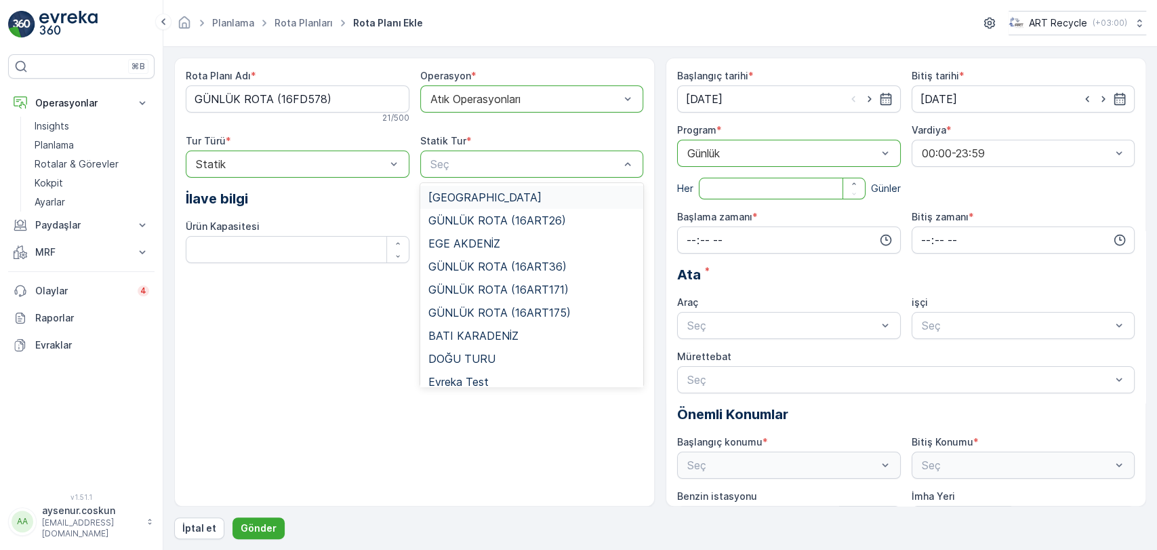
click at [791, 194] on input "number" at bounding box center [782, 189] width 167 height 22
click at [850, 184] on icon "button" at bounding box center [854, 184] width 8 height 8
type input "1"
click at [872, 189] on p "Günler" at bounding box center [886, 189] width 30 height 14
click at [808, 150] on div at bounding box center [782, 153] width 193 height 12
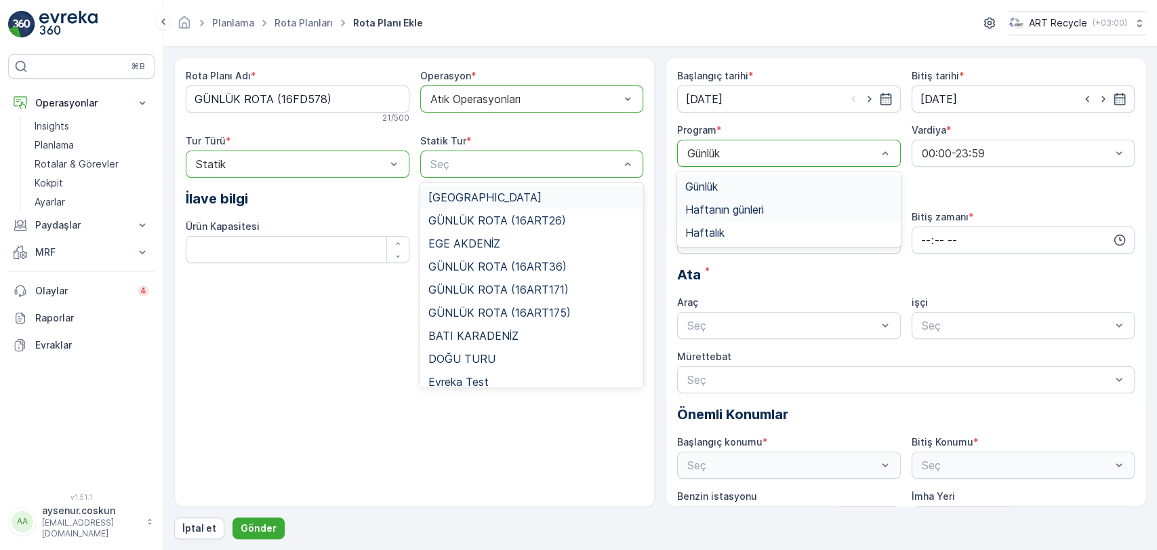
click at [773, 209] on div "Haftanın günleri" at bounding box center [788, 209] width 207 height 12
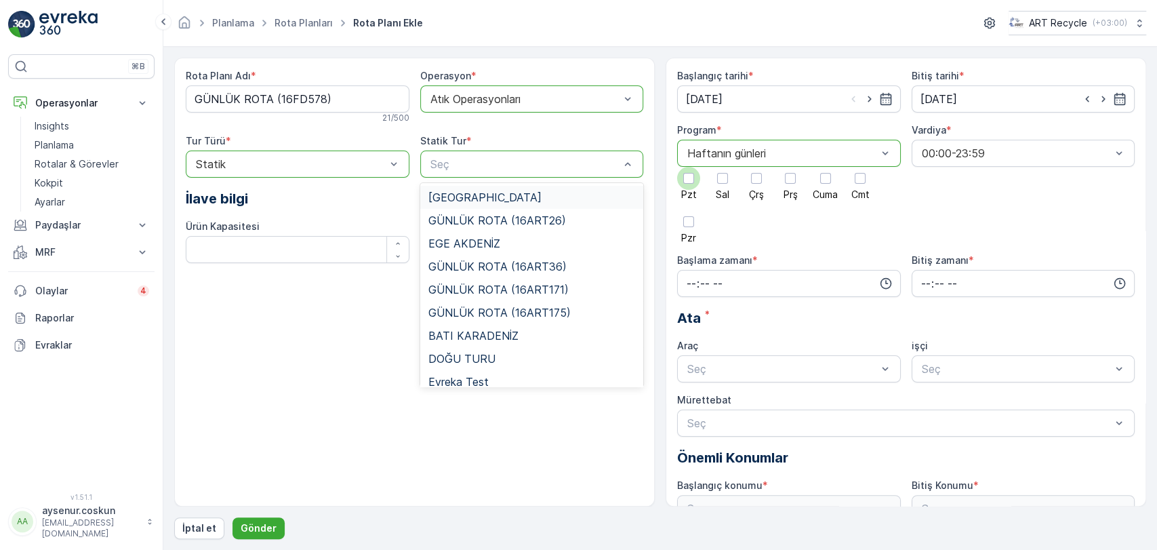
click at [683, 175] on div at bounding box center [688, 178] width 11 height 11
click at [689, 167] on input "Pzt" at bounding box center [689, 167] width 0 height 0
click at [723, 177] on div at bounding box center [722, 178] width 11 height 11
click at [723, 167] on input "Sal" at bounding box center [723, 167] width 0 height 0
click at [746, 177] on div at bounding box center [756, 178] width 23 height 23
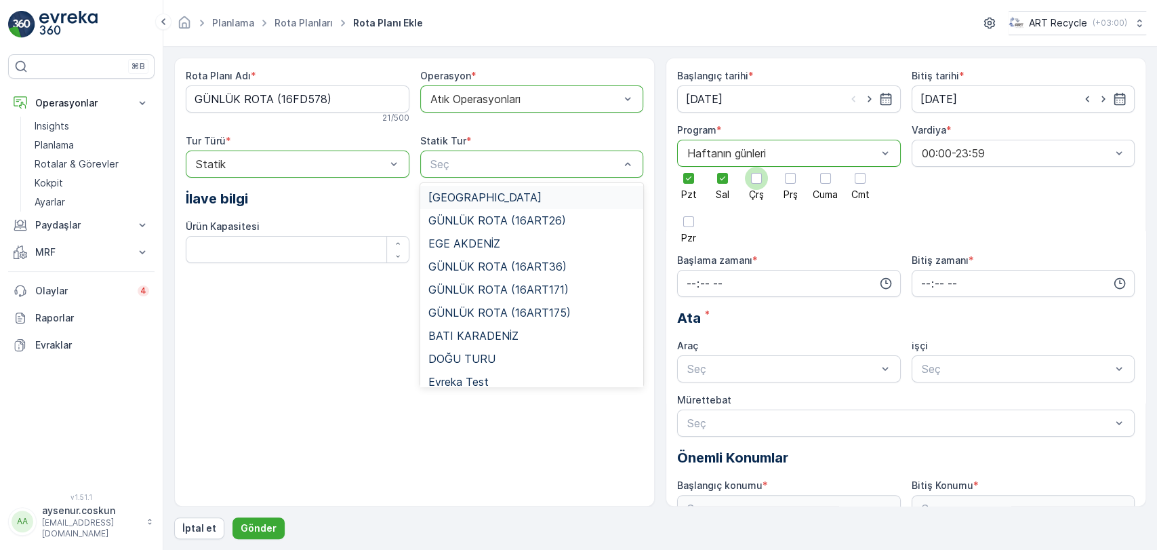
click at [757, 167] on input "Çrş" at bounding box center [757, 167] width 0 height 0
click at [790, 179] on div at bounding box center [790, 178] width 11 height 11
click at [790, 167] on input "Prş" at bounding box center [790, 167] width 0 height 0
click at [831, 175] on div at bounding box center [825, 178] width 23 height 23
click at [826, 167] on input "Cuma" at bounding box center [826, 167] width 0 height 0
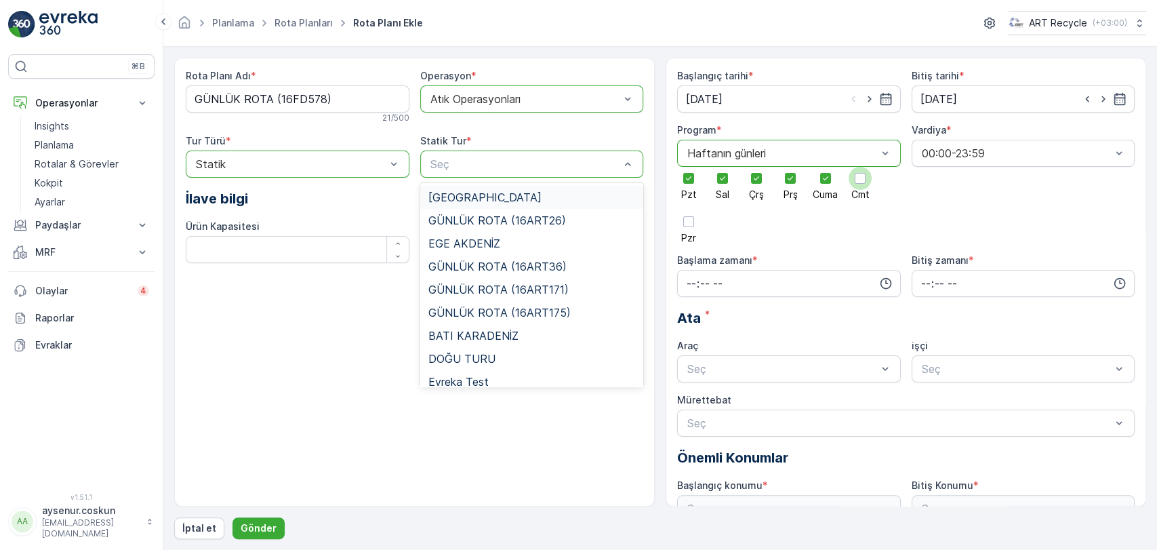
click at [860, 175] on div at bounding box center [860, 178] width 11 height 11
click at [860, 167] on input "Cmt" at bounding box center [860, 167] width 0 height 0
click at [734, 280] on input "time" at bounding box center [789, 283] width 224 height 27
click at [691, 306] on span "00" at bounding box center [691, 309] width 12 height 14
type input "00:00"
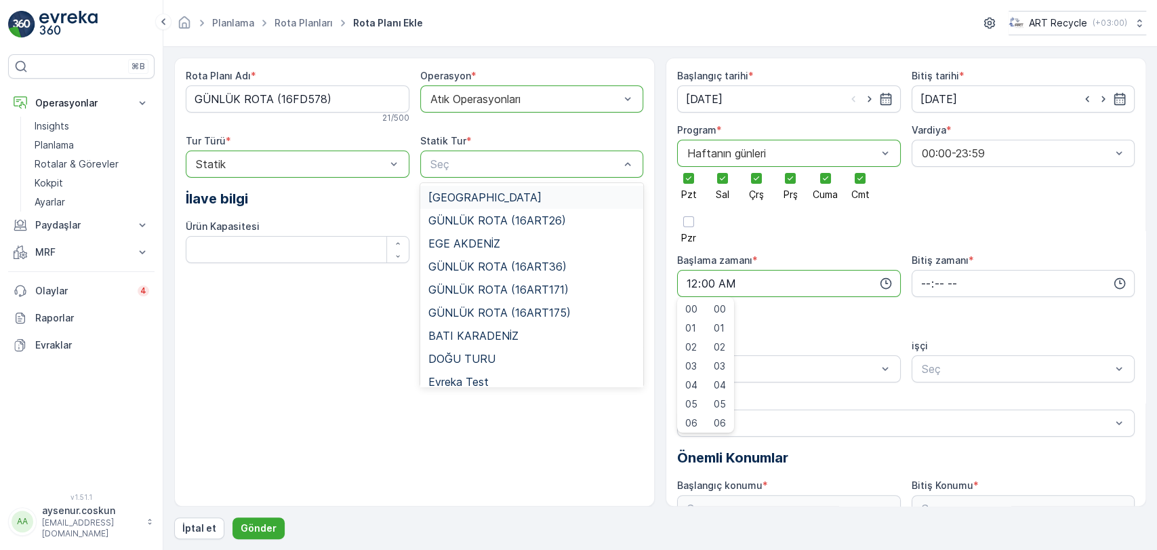
click at [725, 307] on span "00" at bounding box center [720, 309] width 12 height 14
click at [936, 290] on input "time" at bounding box center [1024, 283] width 224 height 27
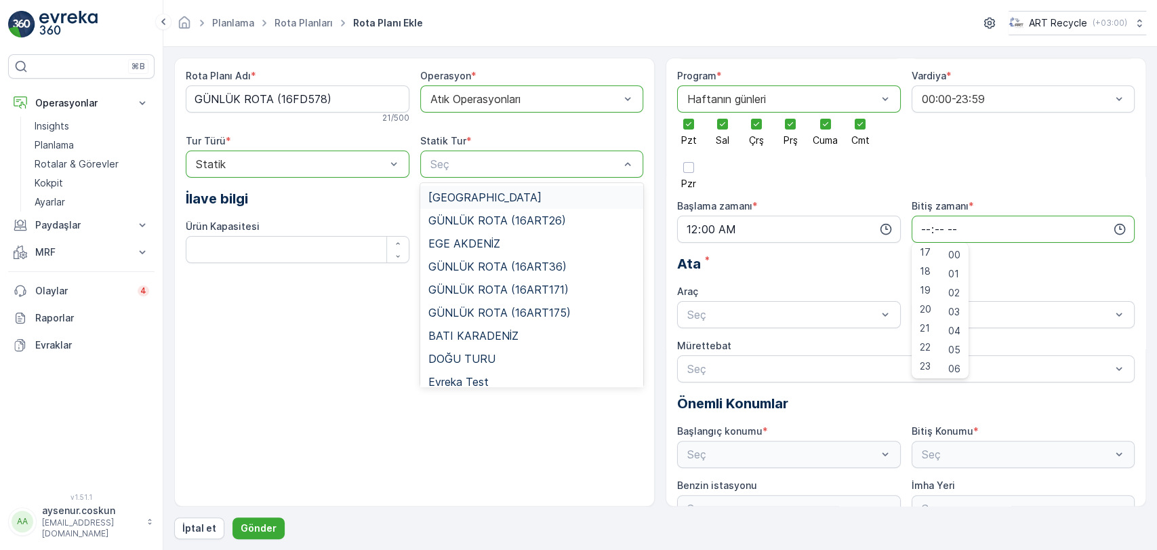
scroll to position [81, 0]
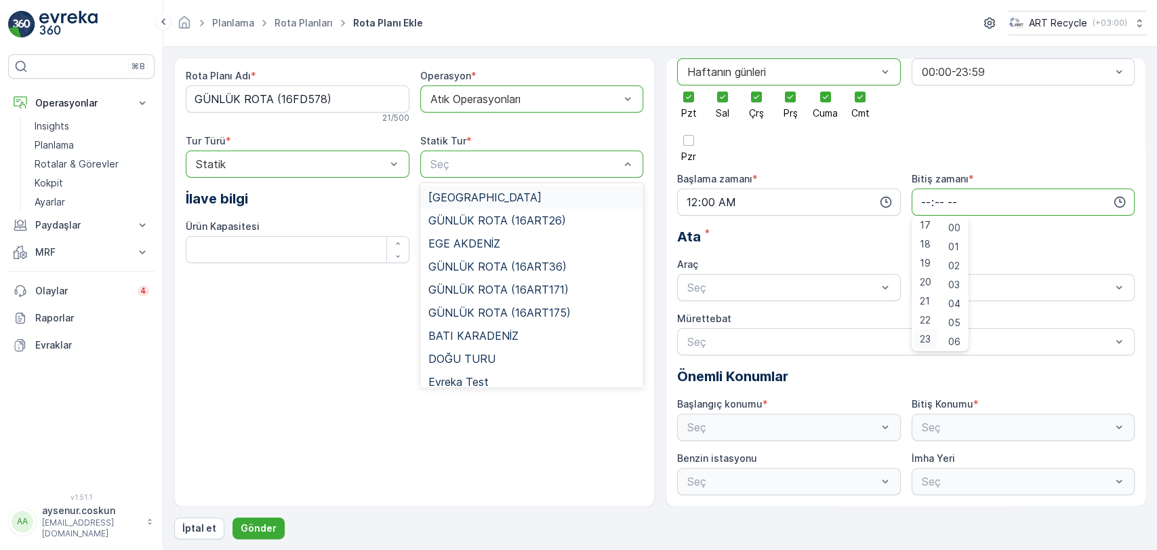
click at [925, 337] on span "23" at bounding box center [925, 339] width 11 height 14
click at [957, 342] on span "59" at bounding box center [954, 339] width 12 height 14
type input "23:59"
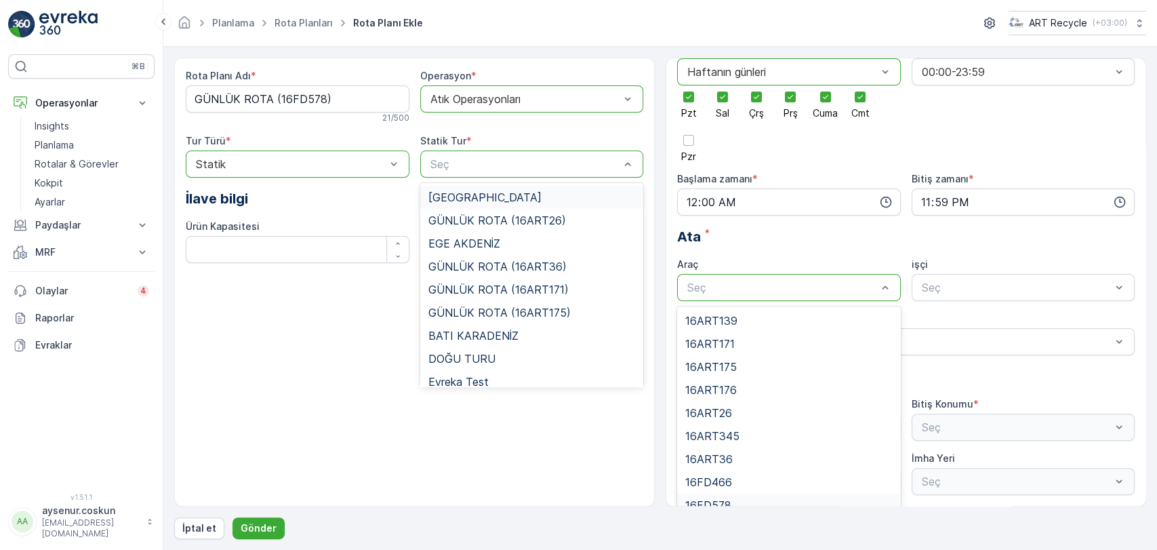
click at [749, 495] on div "16FD578" at bounding box center [789, 505] width 224 height 23
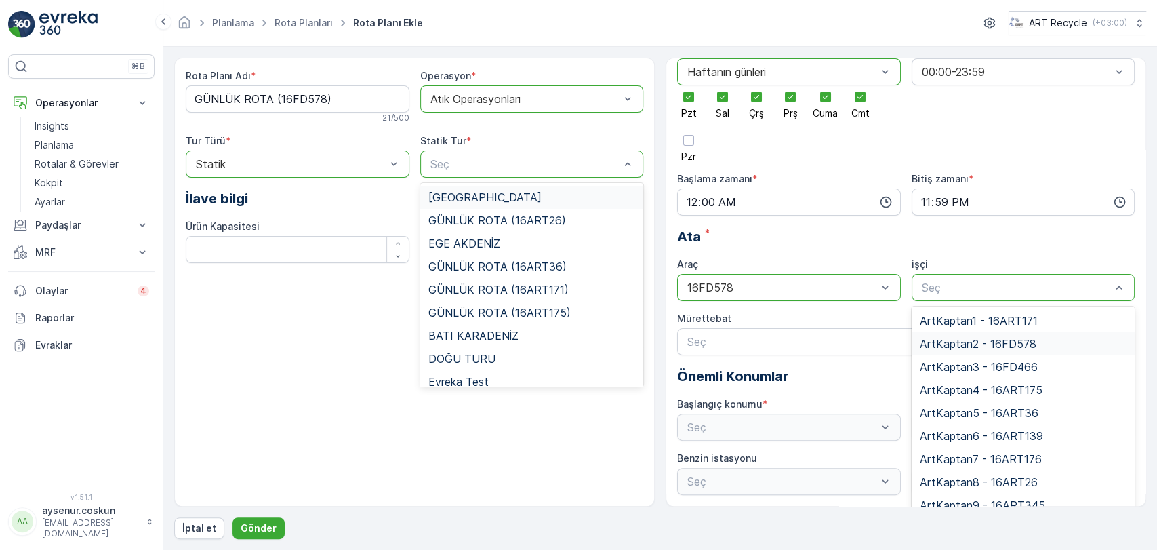
click at [987, 341] on span "ArtKaptan2 - 16FD578" at bounding box center [978, 344] width 117 height 12
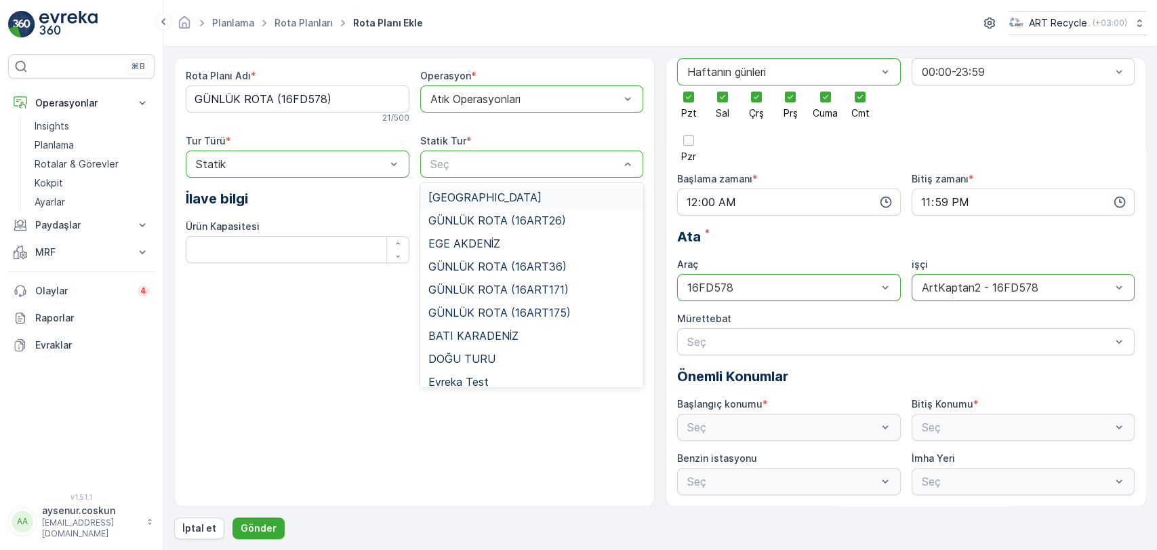
click at [580, 416] on div "Rota Planı Adı * GÜNLÜK ROTA (16FD578) 21 / 500 Operasyon * option Atık Operasy…" at bounding box center [414, 282] width 481 height 449
click at [424, 384] on div "Evreka Test" at bounding box center [532, 381] width 224 height 23
click at [479, 159] on div at bounding box center [518, 164] width 179 height 12
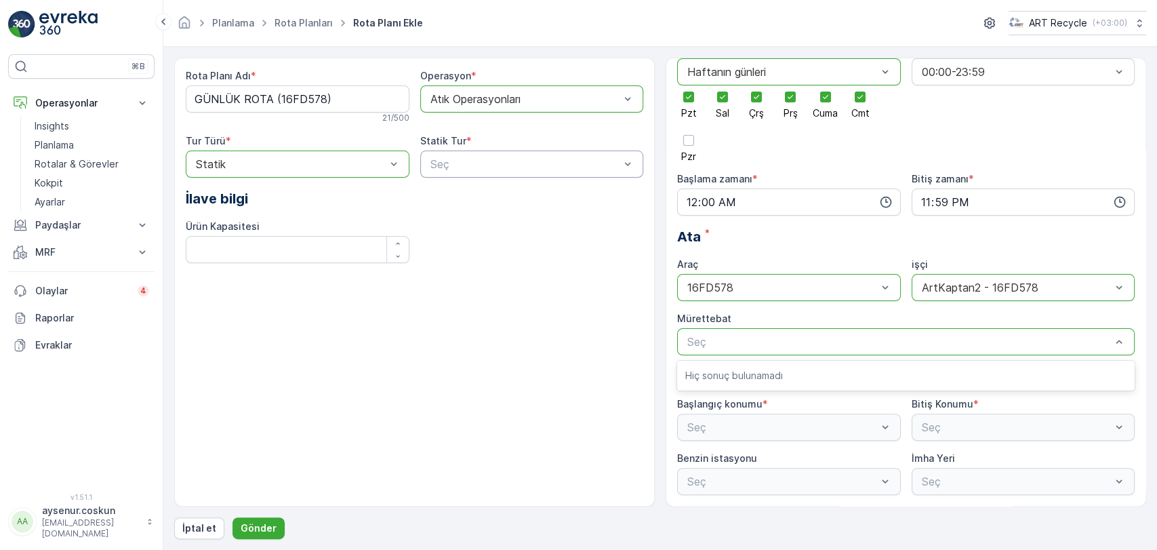
click at [804, 350] on div "Seç" at bounding box center [906, 341] width 458 height 27
click at [820, 428] on div "Seç" at bounding box center [789, 427] width 224 height 27
click at [748, 444] on div "Başlangıç tarihi * [DATE] Bitiş tarihi * [DATE] Program * option Haftanın günle…" at bounding box center [906, 241] width 458 height 507
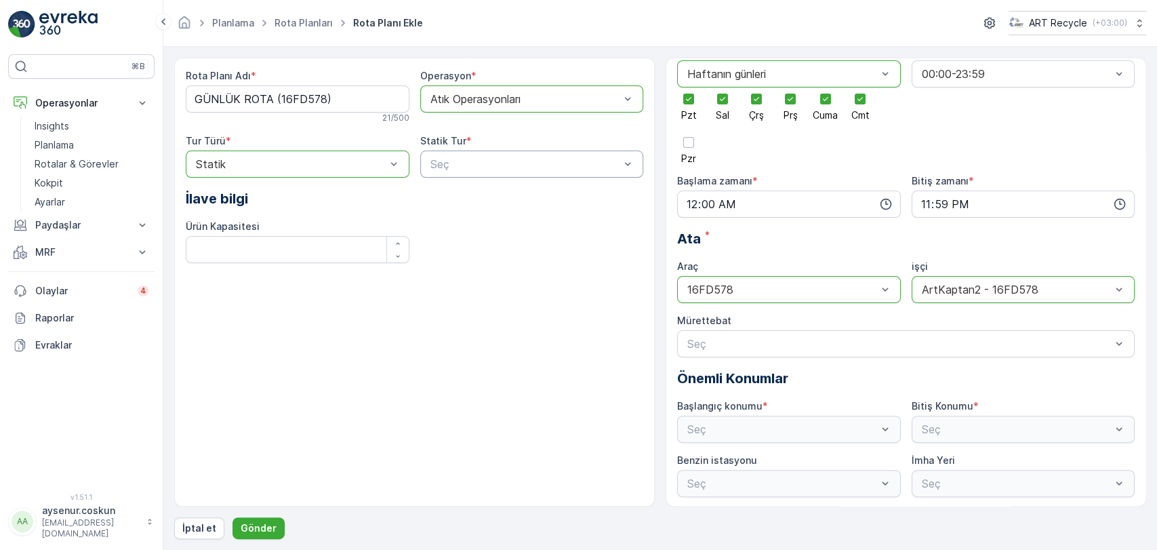
scroll to position [81, 0]
click at [939, 428] on div "Seç" at bounding box center [1024, 427] width 224 height 27
click at [247, 525] on p "Gönder" at bounding box center [259, 528] width 36 height 14
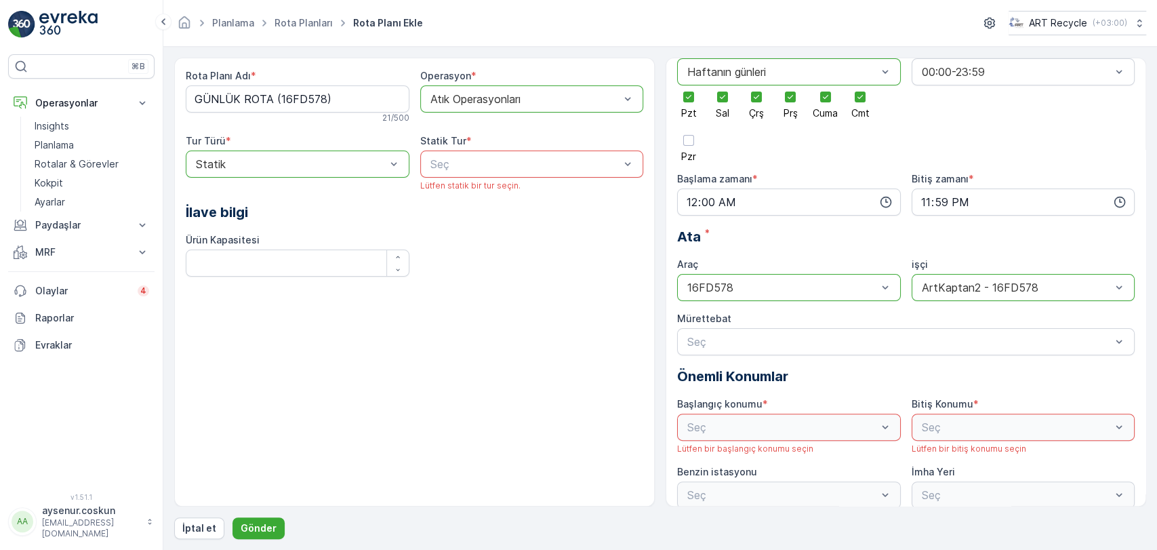
click at [497, 166] on div at bounding box center [525, 164] width 193 height 12
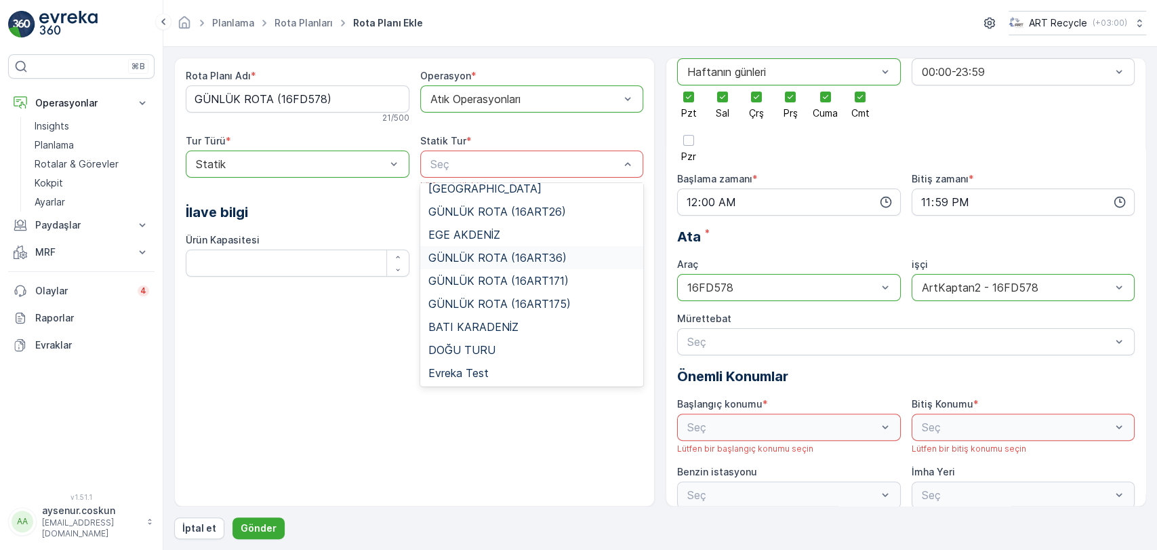
scroll to position [0, 0]
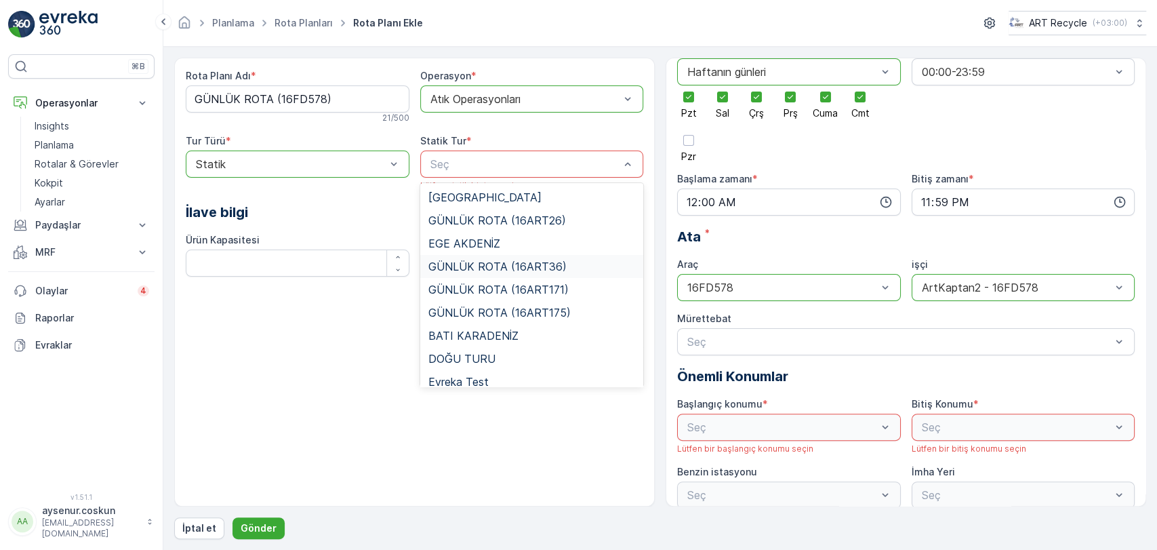
click at [396, 233] on div "Ürün Kapasitesi" at bounding box center [298, 240] width 224 height 14
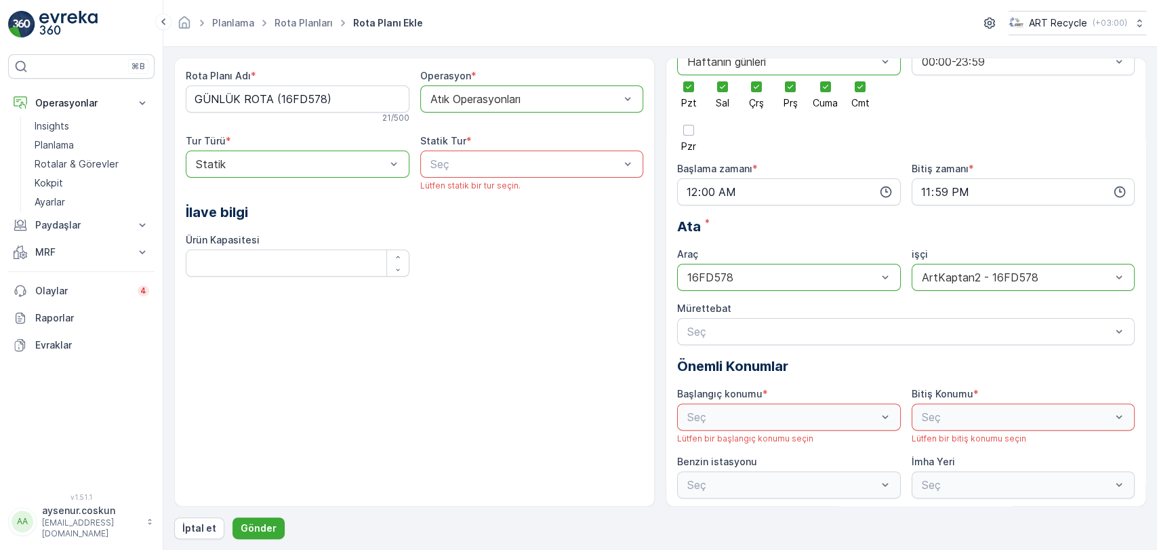
scroll to position [94, 0]
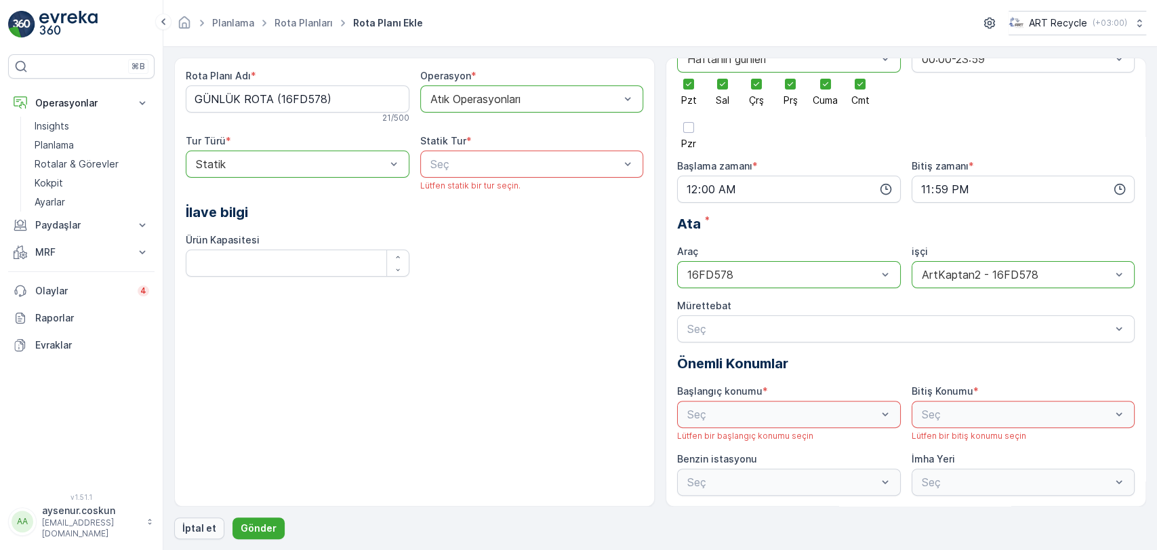
click at [196, 525] on p "İptal et" at bounding box center [199, 528] width 34 height 14
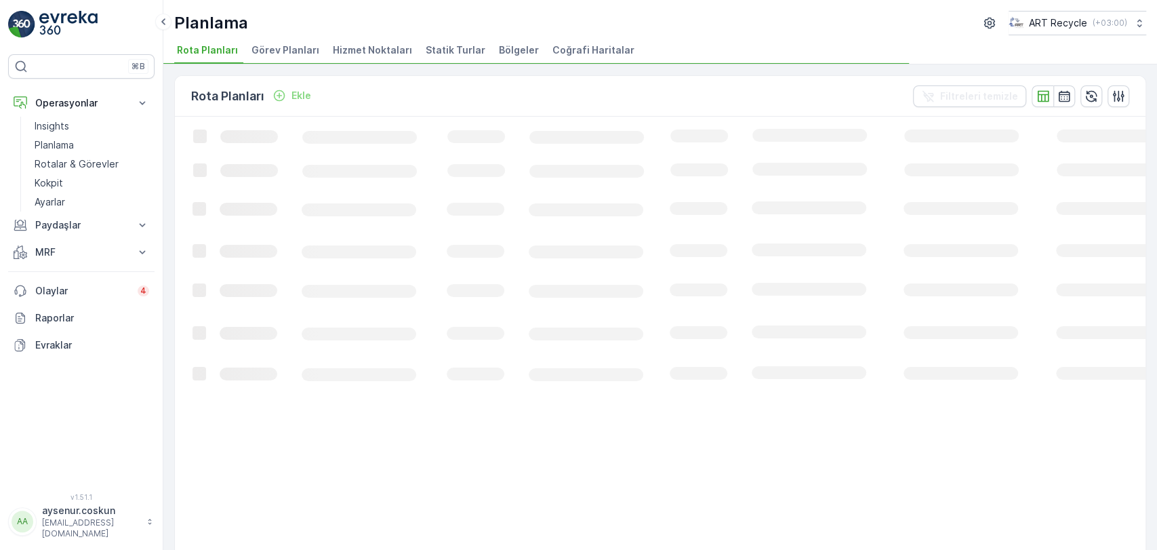
click at [344, 46] on span "Hizmet Noktaları" at bounding box center [372, 50] width 79 height 14
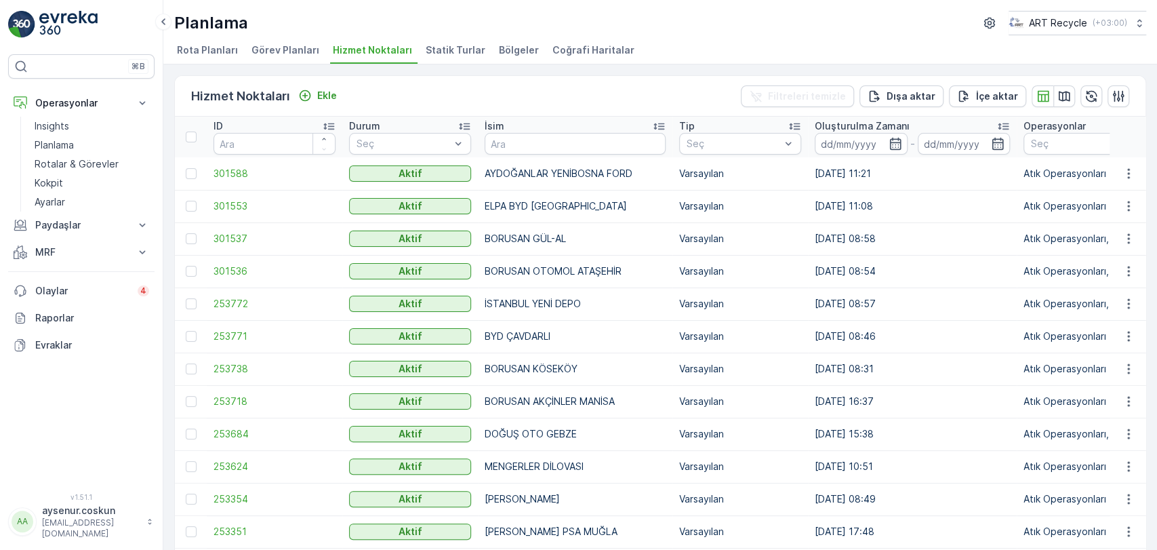
click at [1123, 164] on td at bounding box center [1128, 173] width 37 height 33
click at [1122, 179] on icon "button" at bounding box center [1129, 174] width 14 height 14
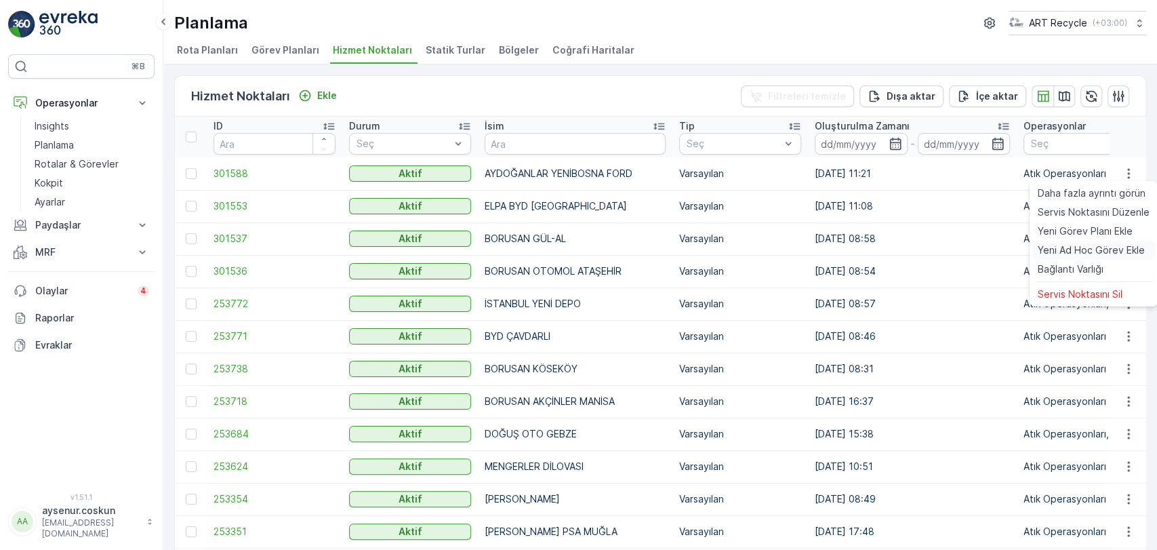
click at [1098, 254] on span "Yeni Ad Hoc Görev Ekle" at bounding box center [1091, 250] width 107 height 14
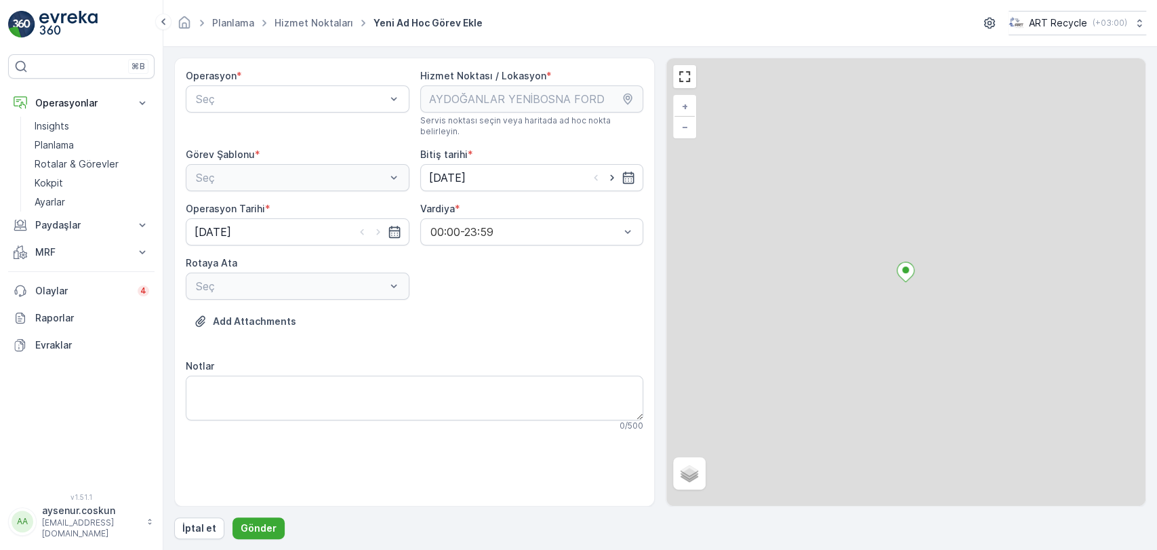
click at [286, 115] on div "Operasyon * Seç" at bounding box center [298, 103] width 224 height 68
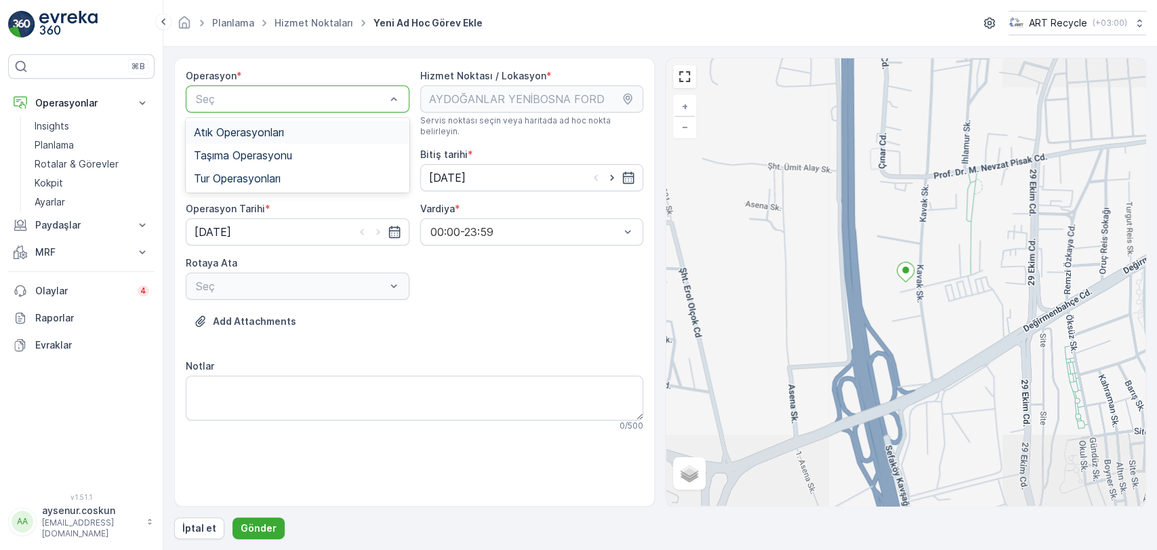
click at [277, 122] on div "Atık Operasyonları" at bounding box center [298, 132] width 224 height 23
click at [278, 164] on div "Seç" at bounding box center [298, 177] width 224 height 27
click at [271, 199] on div "Atık Toplama" at bounding box center [298, 210] width 224 height 23
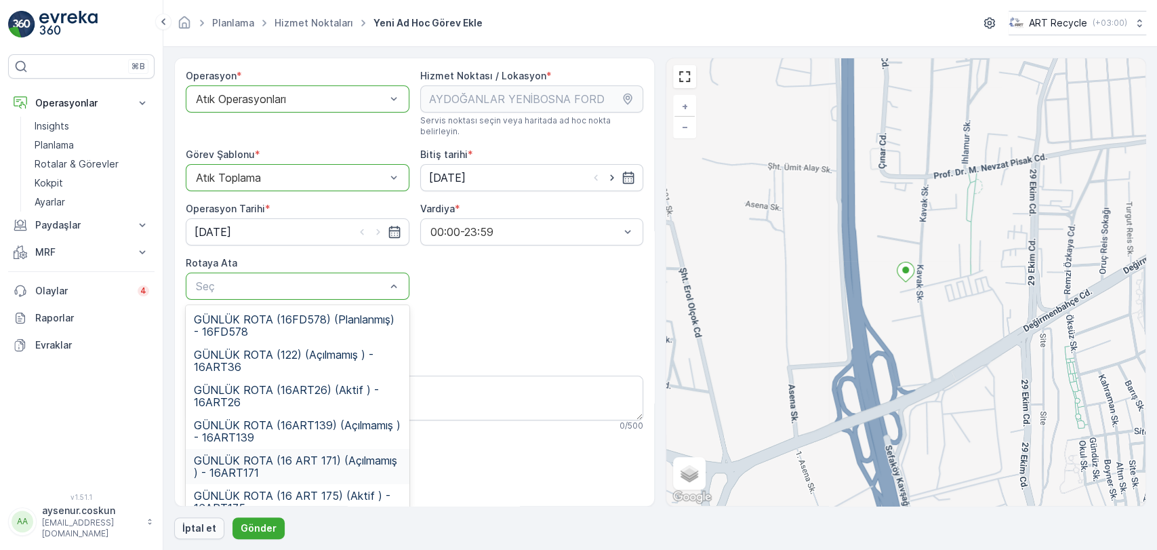
click at [207, 531] on p "İptal et" at bounding box center [199, 528] width 34 height 14
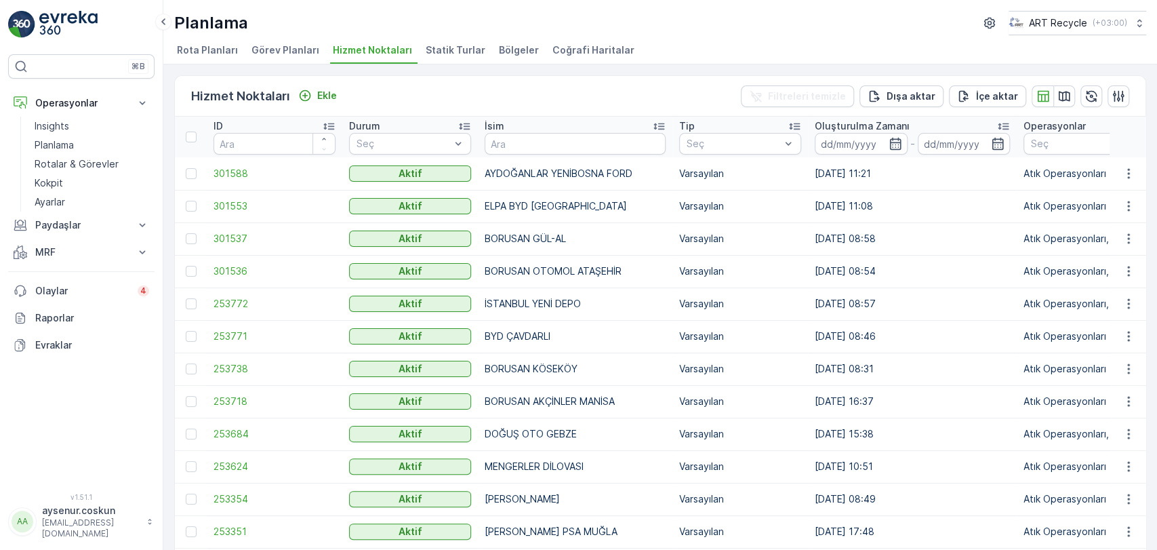
click at [86, 18] on img at bounding box center [68, 24] width 58 height 27
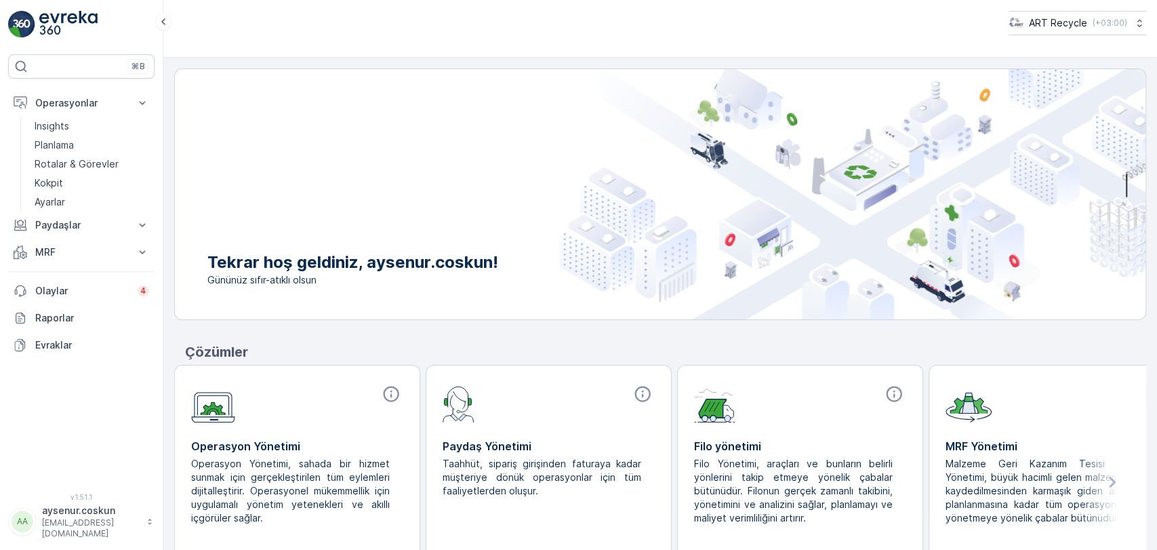
drag, startPoint x: 67, startPoint y: 23, endPoint x: 97, endPoint y: 4, distance: 35.4
click at [67, 23] on img at bounding box center [68, 24] width 58 height 27
